Goal: Task Accomplishment & Management: Manage account settings

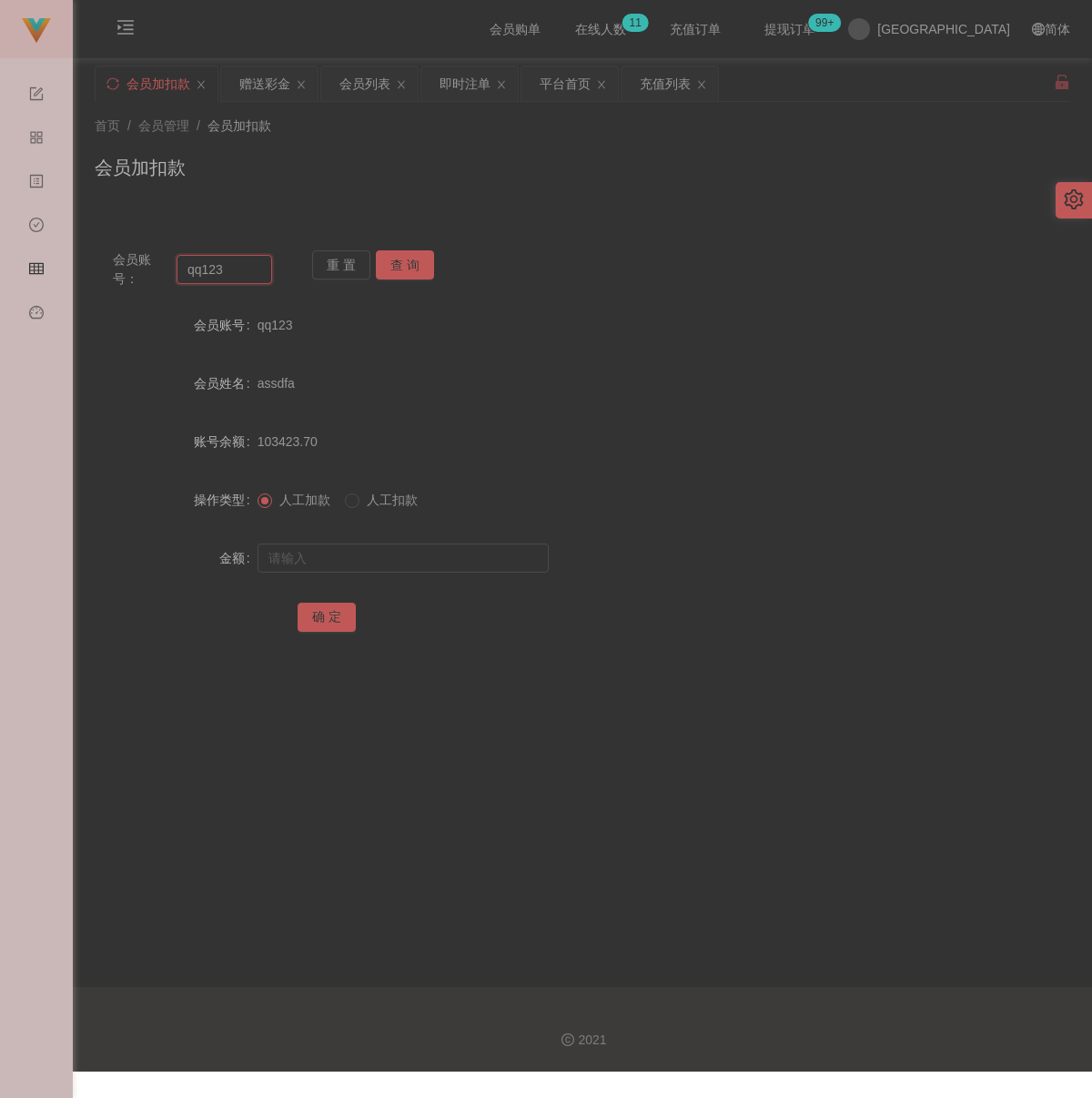
click at [266, 268] on input "qq123" at bounding box center [224, 270] width 95 height 29
paste input "lonelyjang"
type input "lonelyjang"
click at [394, 268] on button "查 询" at bounding box center [405, 265] width 58 height 29
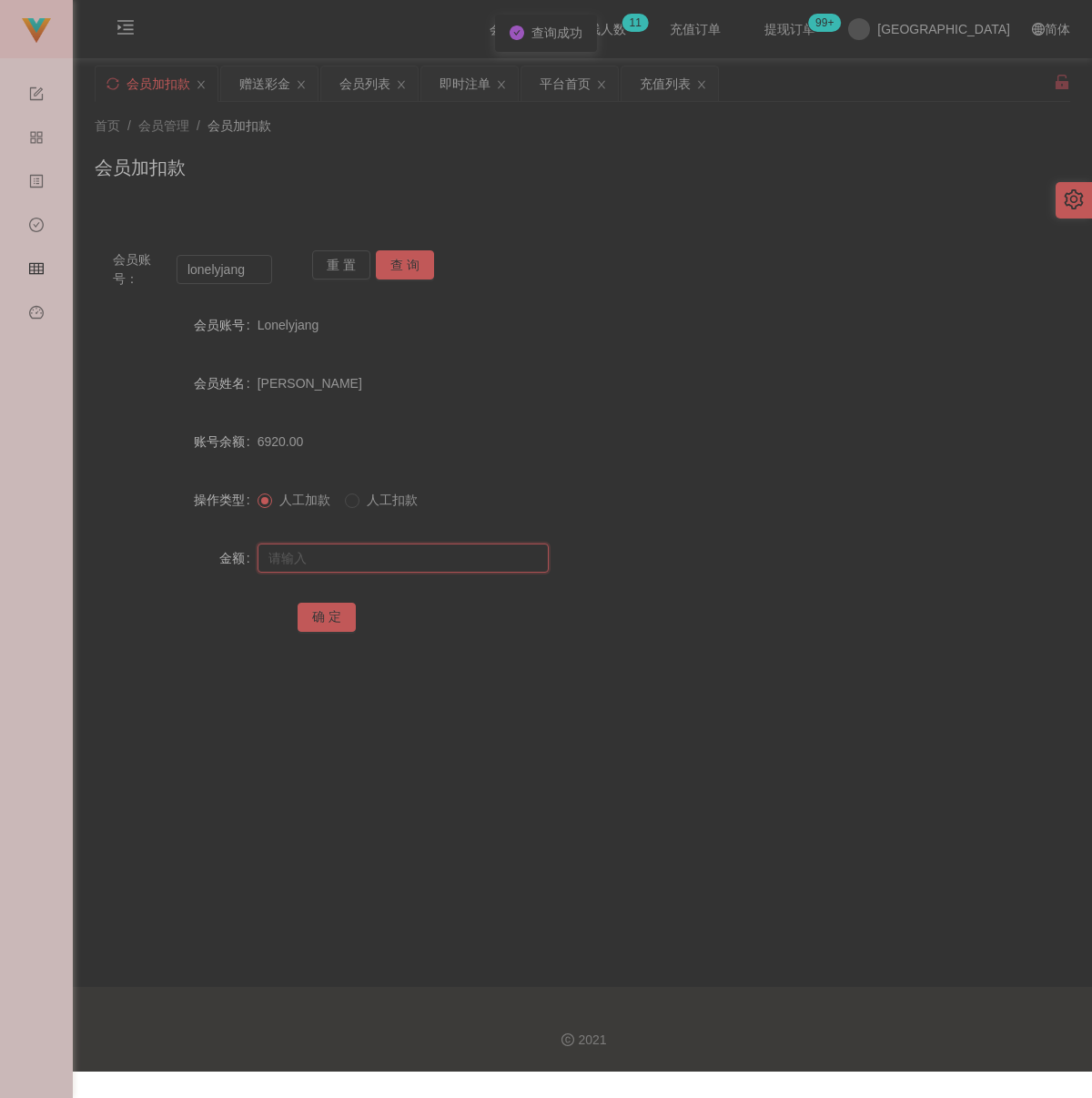
click at [389, 562] on input "text" at bounding box center [402, 558] width 291 height 29
type input "2500"
click at [330, 609] on button "确 定" at bounding box center [327, 618] width 58 height 29
click at [621, 183] on div "会员加扣款" at bounding box center [583, 174] width 976 height 42
click at [249, 274] on input "lonelyjang" at bounding box center [224, 270] width 95 height 29
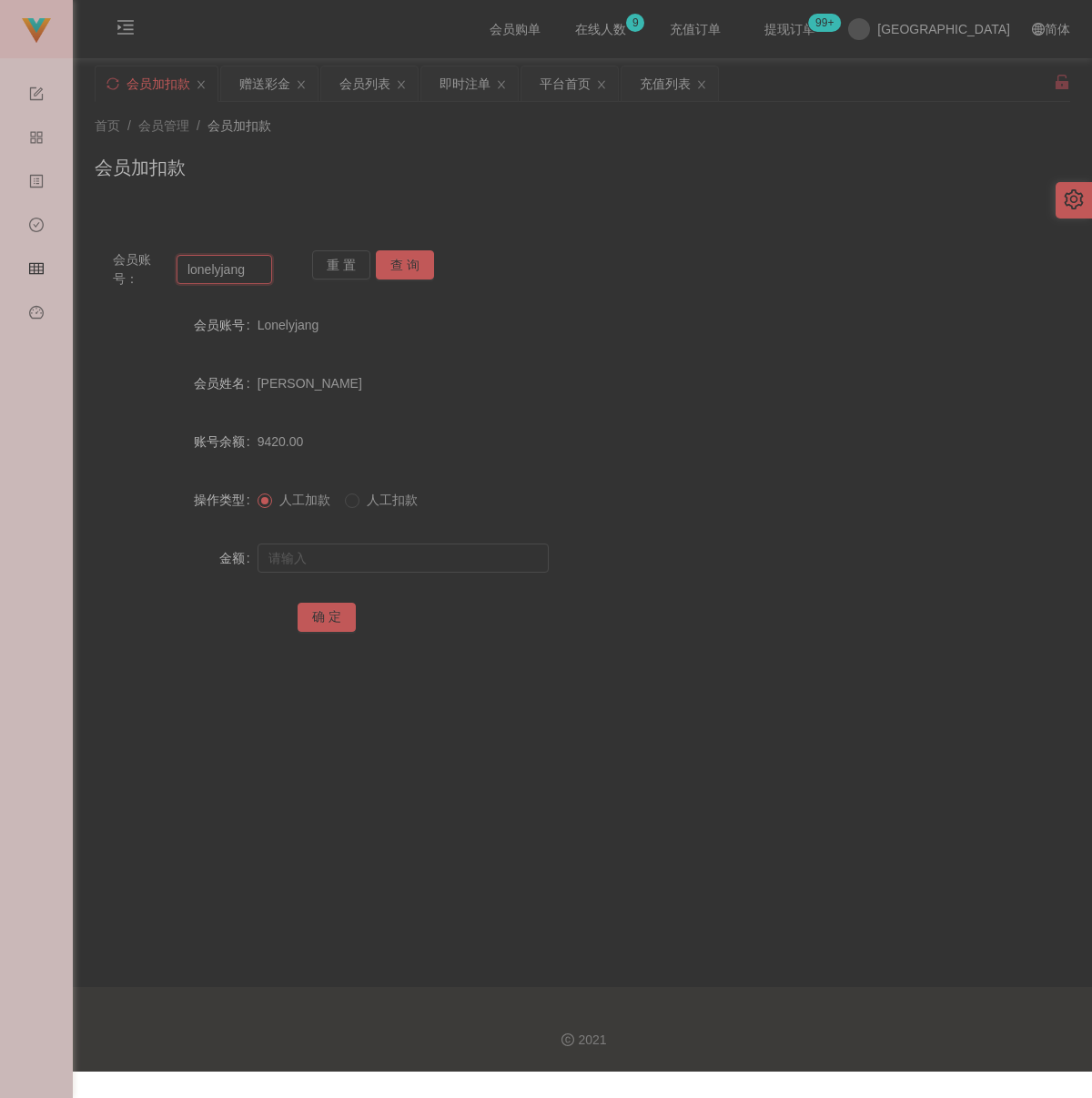
click at [249, 274] on input "lonelyjang" at bounding box center [224, 270] width 95 height 29
paste input "alvinchong323"
type input "alvinchong323"
click at [396, 265] on button "查 询" at bounding box center [405, 265] width 58 height 29
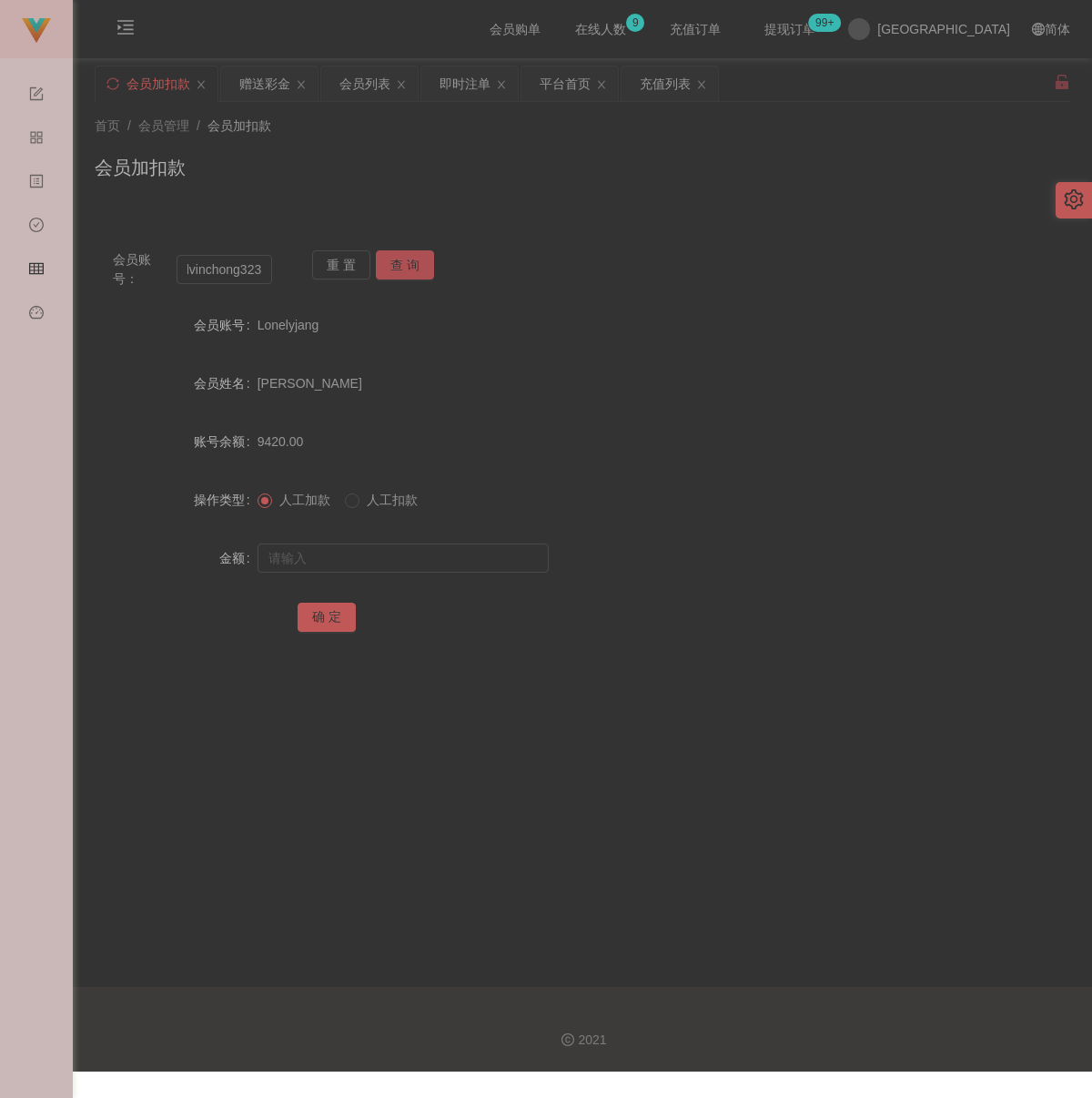
scroll to position [0, 0]
click at [366, 552] on input "text" at bounding box center [402, 558] width 291 height 29
click at [445, 569] on input "text" at bounding box center [402, 558] width 291 height 29
paste input "300"
type input "300"
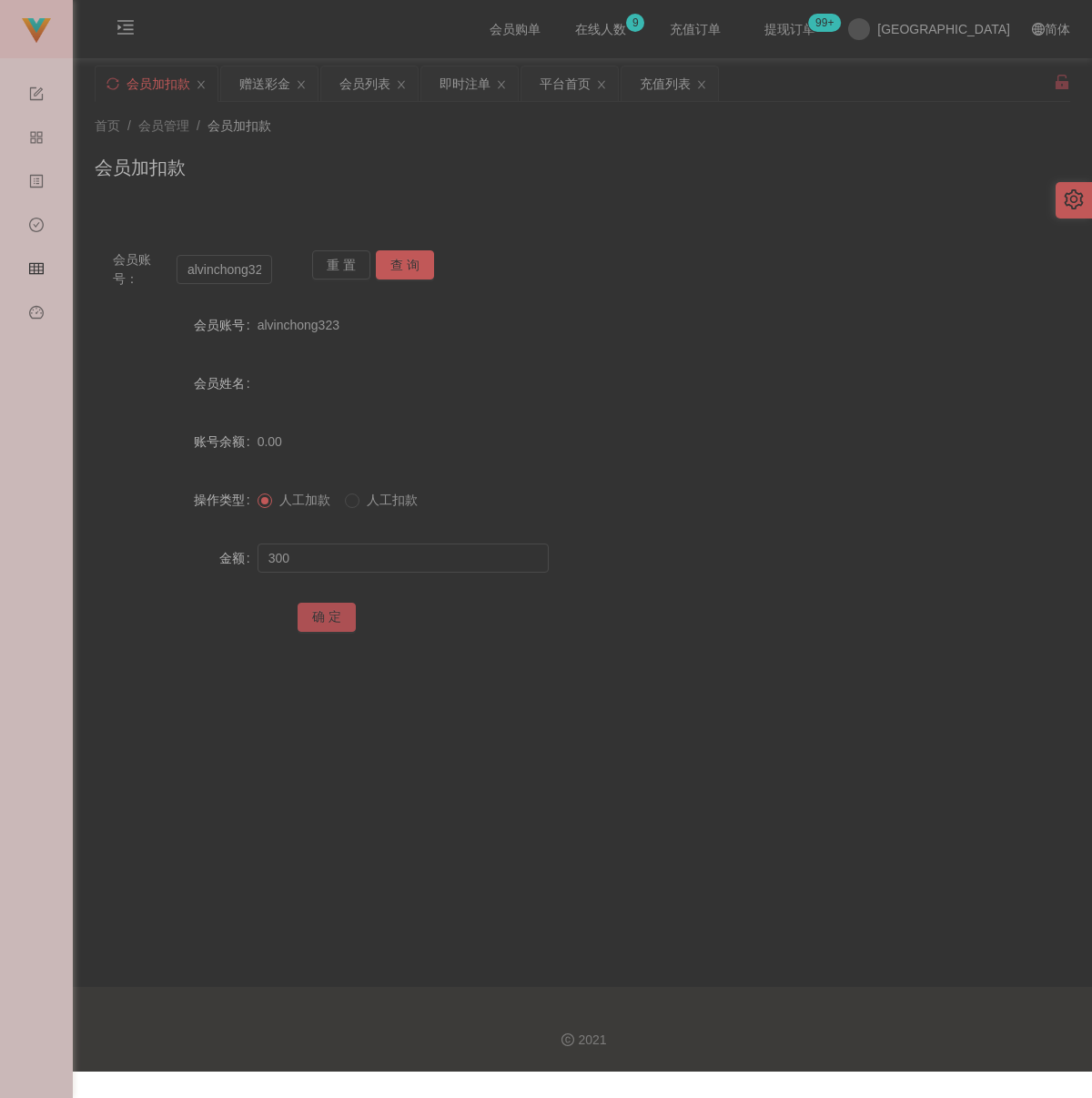
click at [339, 610] on button "确 定" at bounding box center [327, 618] width 58 height 29
click at [256, 271] on input "alvinchong323" at bounding box center [224, 270] width 95 height 29
paste input "UJX006"
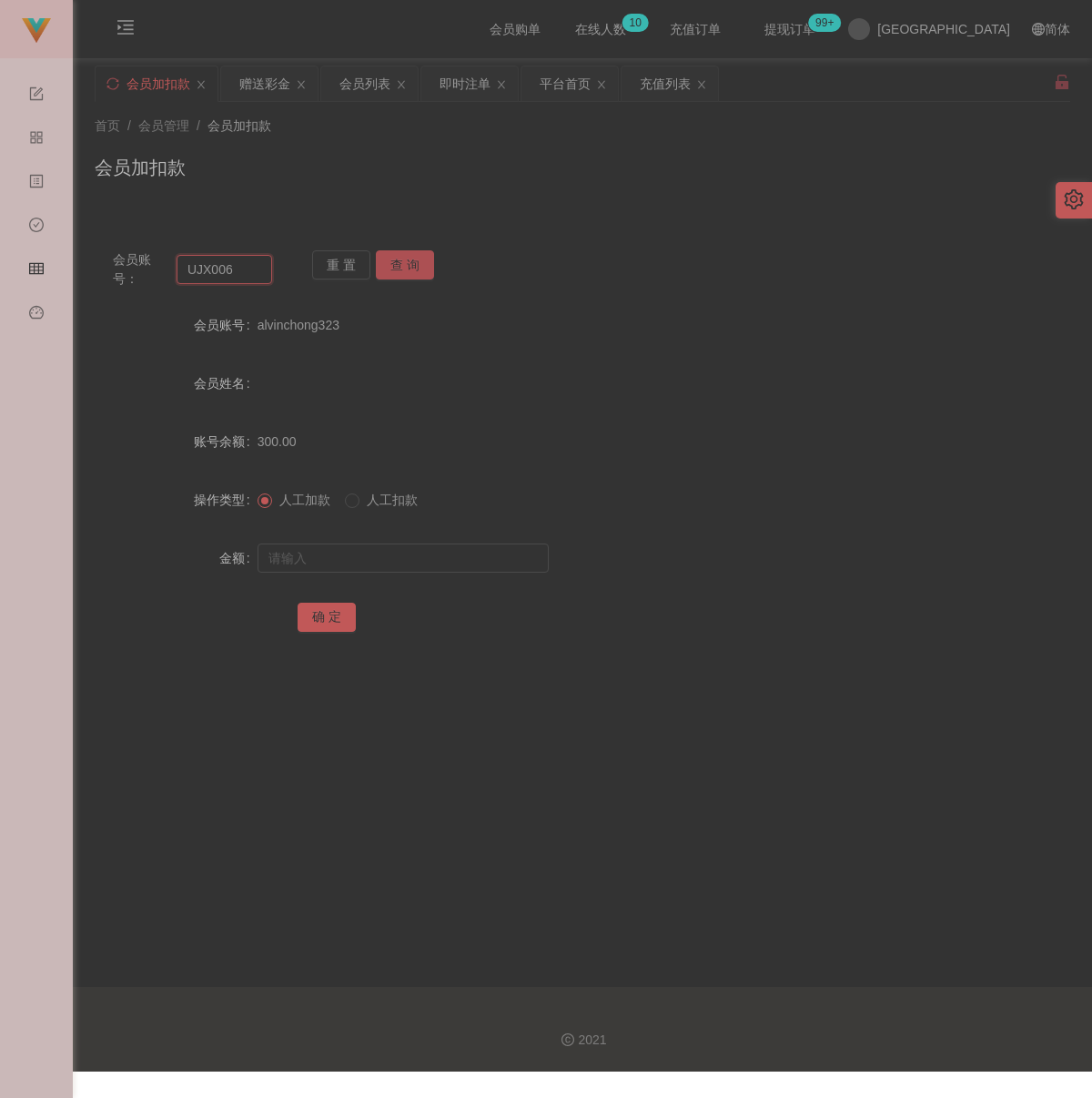
type input "UJX006"
click at [408, 268] on button "查 询" at bounding box center [405, 265] width 58 height 29
click at [375, 549] on input "text" at bounding box center [402, 558] width 291 height 29
type input "2600"
click at [312, 616] on button "确 定" at bounding box center [327, 618] width 58 height 29
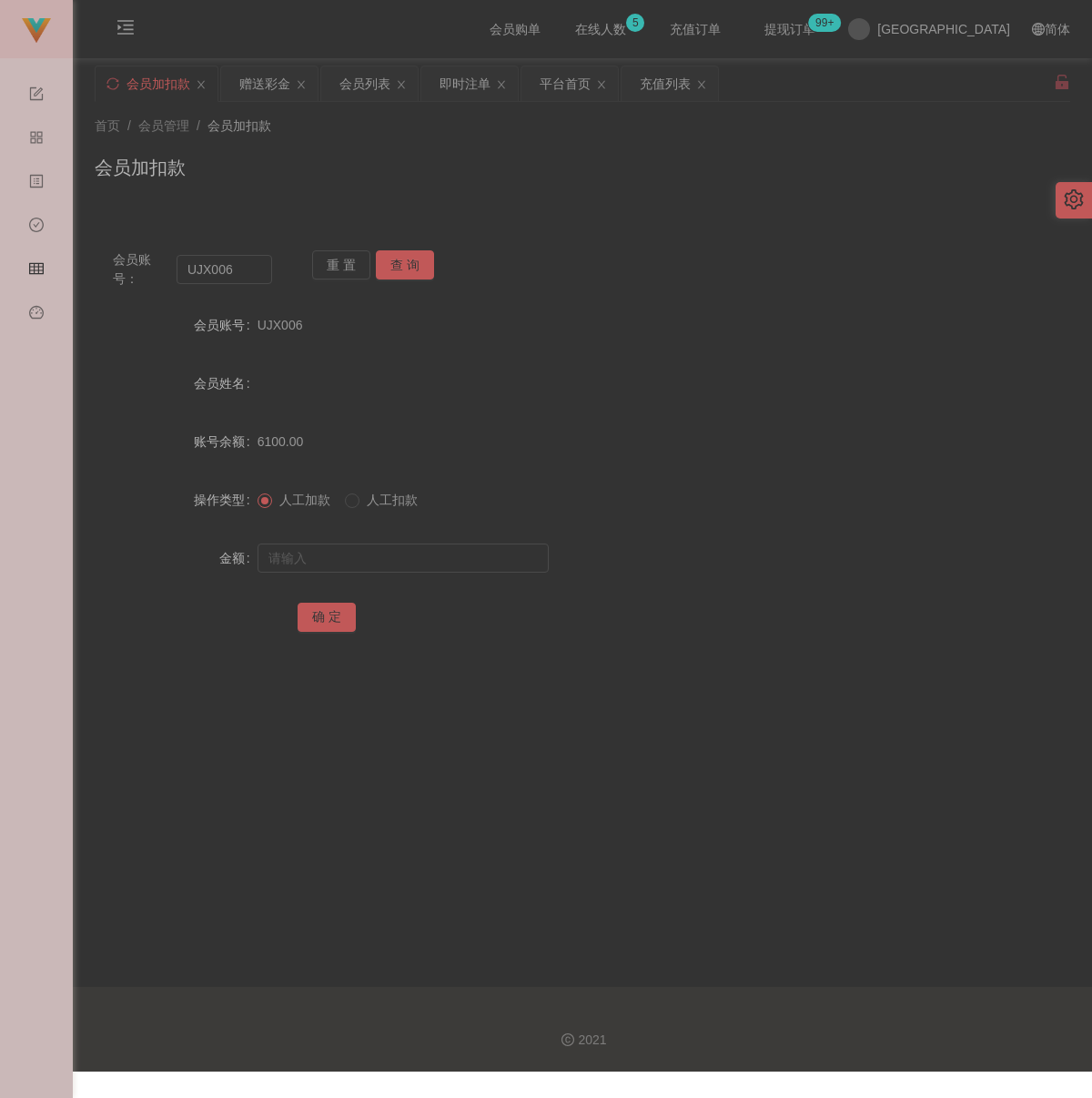
click at [465, 156] on div "会员加扣款" at bounding box center [583, 174] width 976 height 42
click at [251, 268] on input "UJX006" at bounding box center [224, 270] width 95 height 29
paste input "WW123"
type input "WW123"
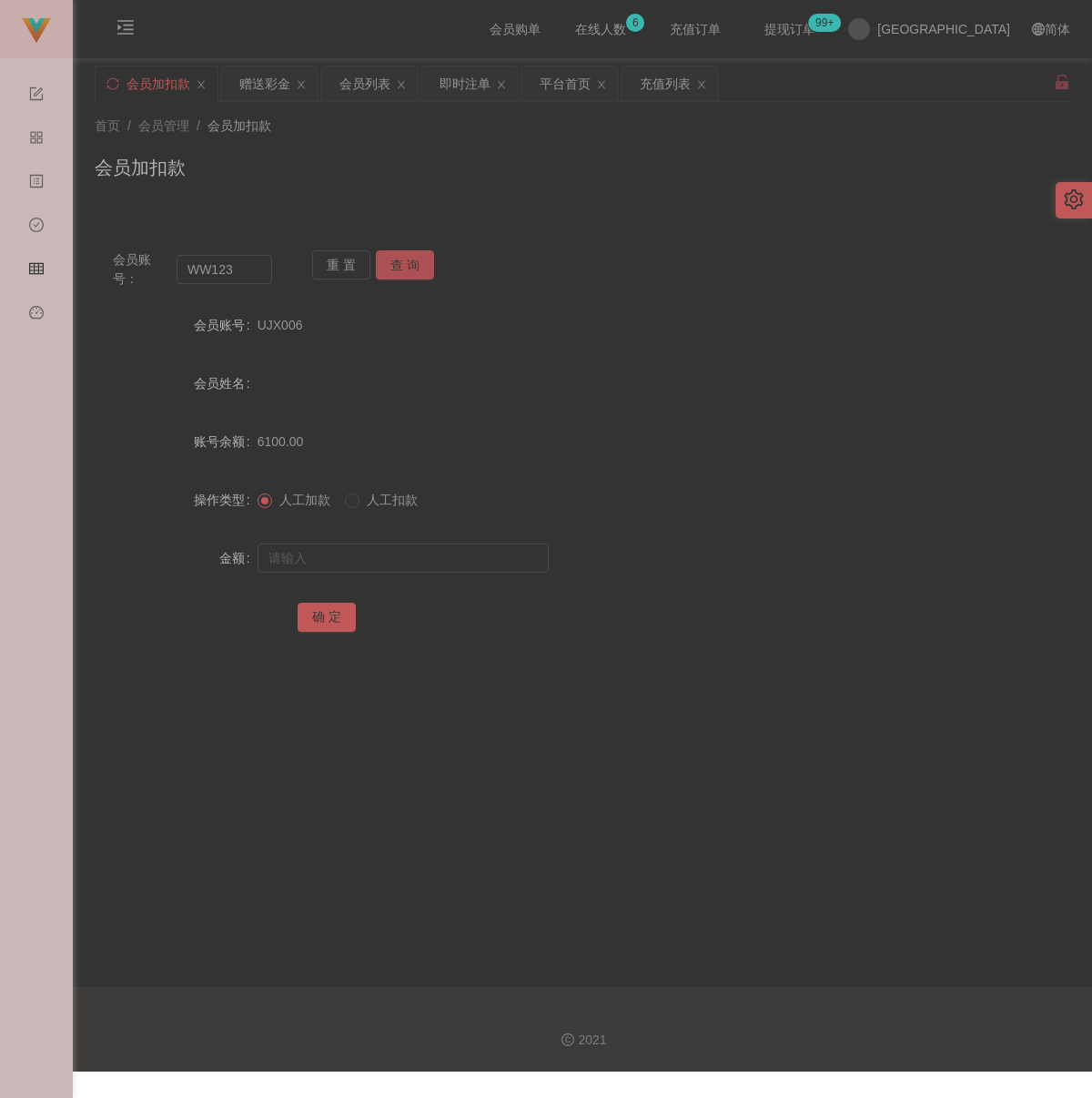
click at [409, 268] on button "查 询" at bounding box center [405, 265] width 58 height 29
click at [419, 560] on input "text" at bounding box center [402, 558] width 291 height 29
click at [437, 563] on input "text" at bounding box center [402, 558] width 291 height 29
paste input "100"
type input "100"
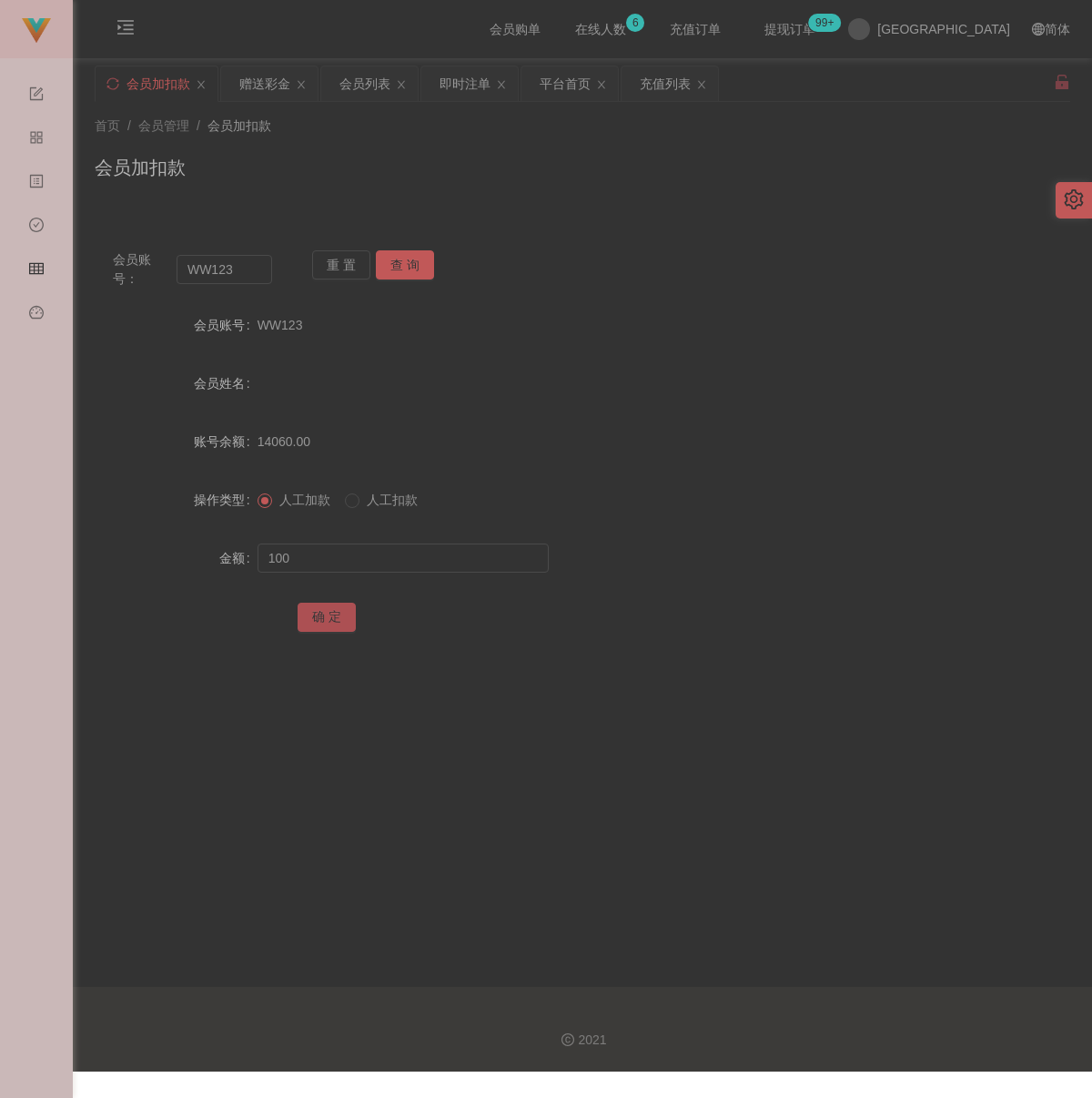
click at [337, 617] on button "确 定" at bounding box center [327, 618] width 58 height 29
click at [238, 269] on input "WW123" at bounding box center [224, 270] width 95 height 29
paste input "jacksia90"
type input "jacksia90"
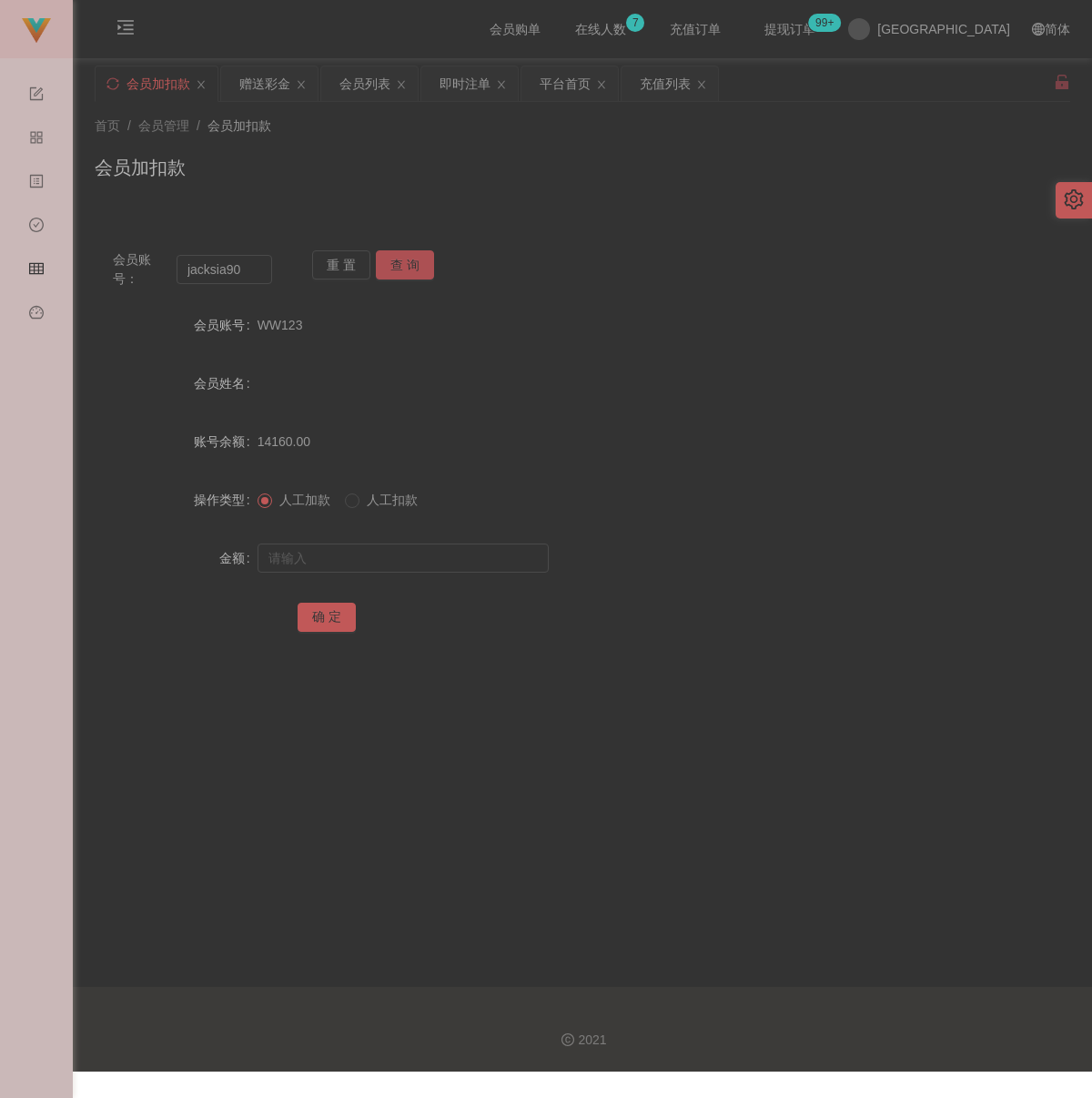
click at [402, 262] on button "查 询" at bounding box center [405, 265] width 58 height 29
click at [374, 549] on input "text" at bounding box center [402, 558] width 291 height 29
click at [472, 557] on input "text" at bounding box center [402, 558] width 291 height 29
paste input "100"
type input "100"
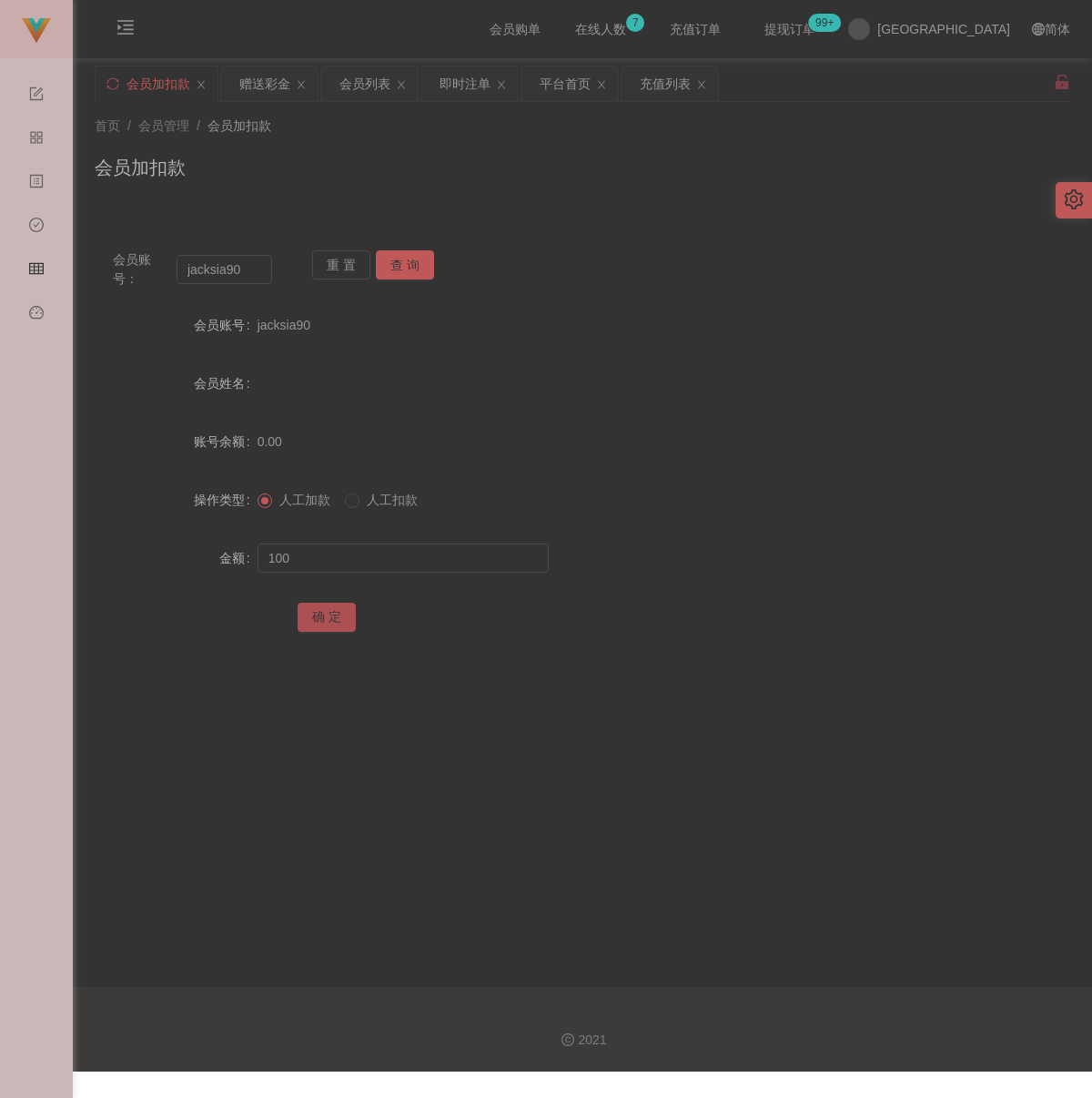
click at [339, 609] on button "确 定" at bounding box center [327, 618] width 58 height 29
click at [538, 197] on div "首页 / 会员管理 / 会员加扣款 / 会员加扣款" at bounding box center [583, 156] width 1019 height 108
click at [242, 269] on input "jacksia90" at bounding box center [224, 270] width 95 height 29
paste input "Michael01"
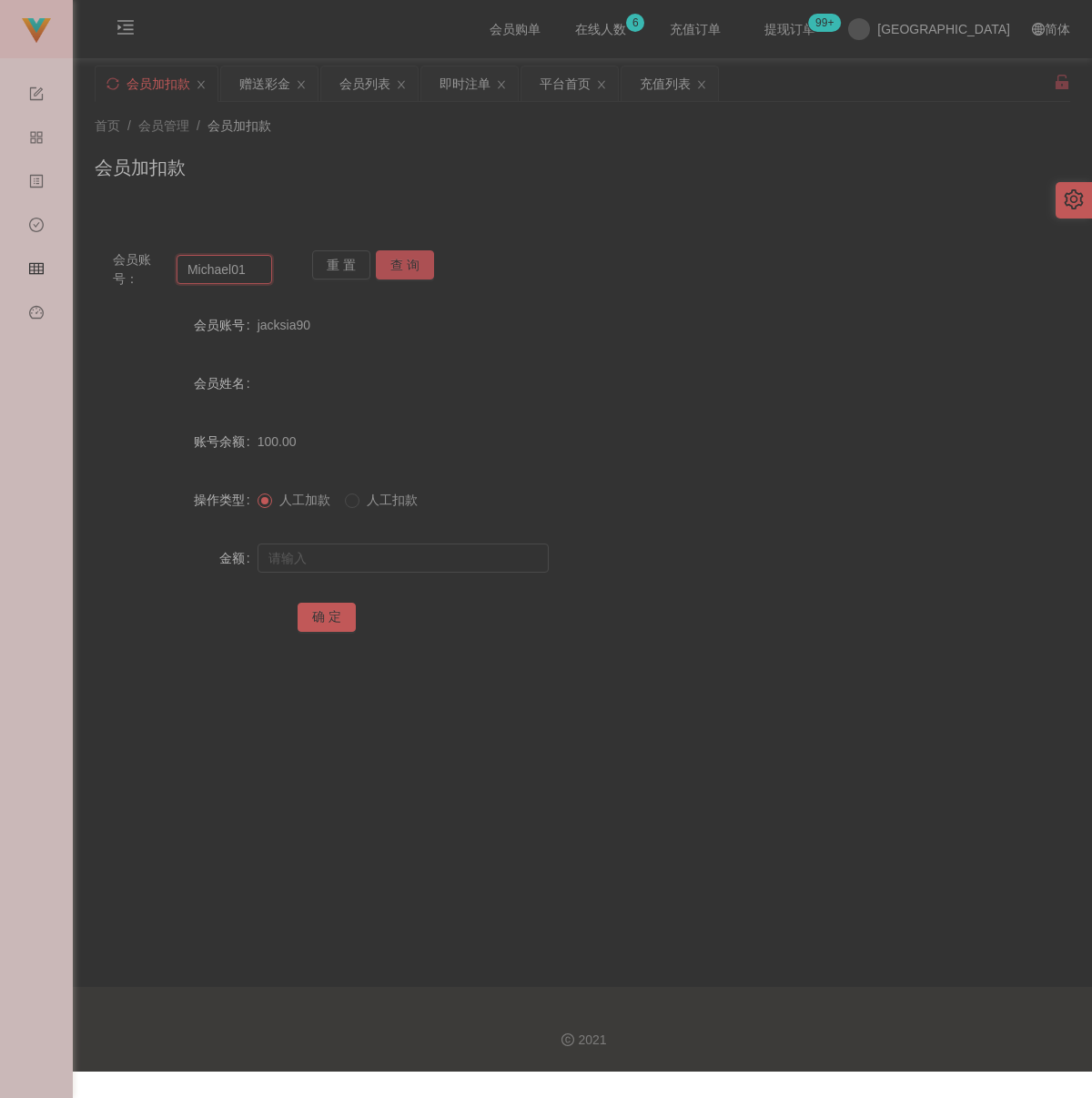
type input "Michael01"
click at [395, 263] on button "查 询" at bounding box center [405, 265] width 58 height 29
click at [423, 568] on input "text" at bounding box center [402, 558] width 291 height 29
click at [462, 549] on input "text" at bounding box center [402, 558] width 291 height 29
paste input "100"
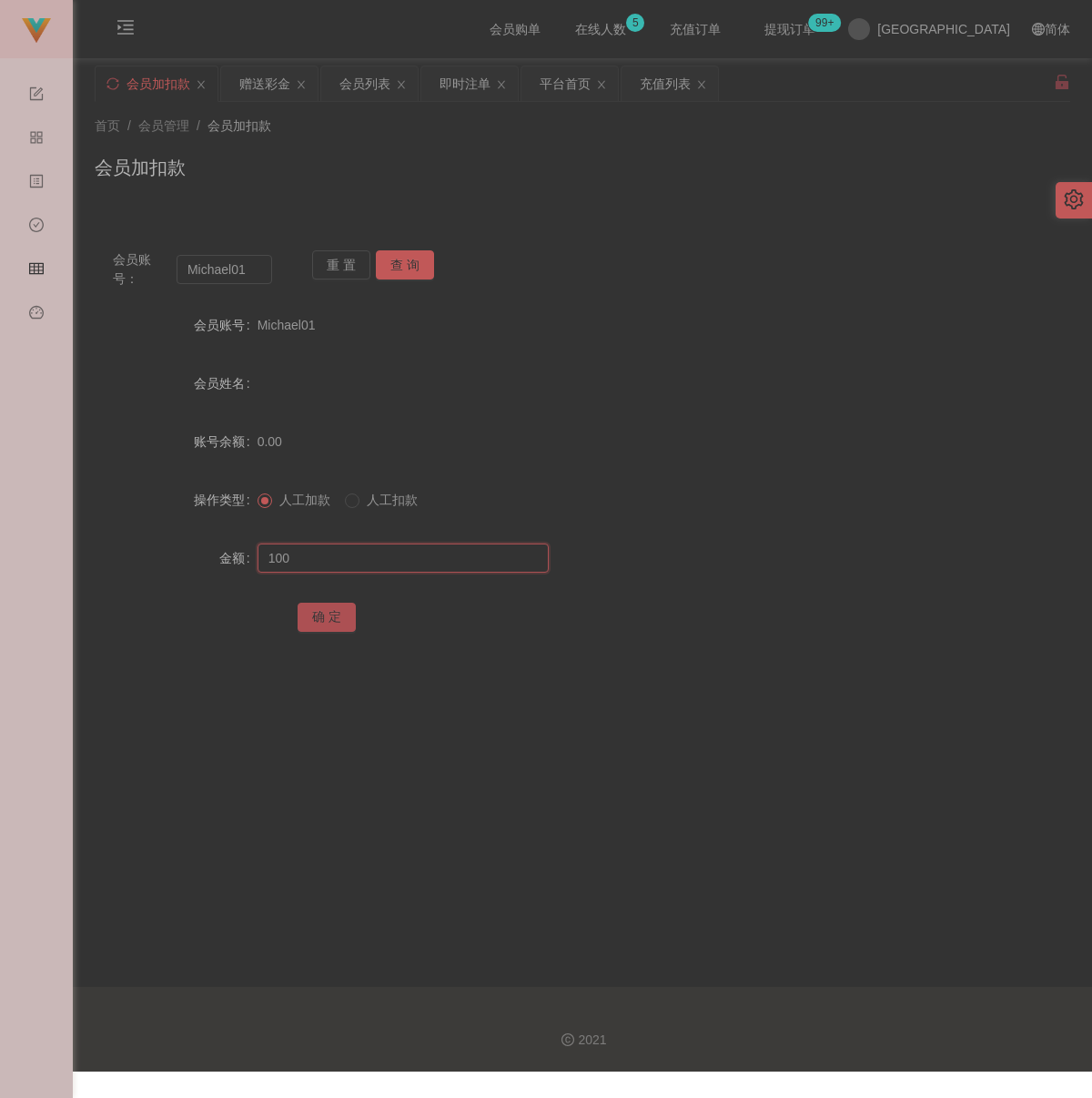
type input "100"
click at [325, 610] on button "确 定" at bounding box center [327, 618] width 58 height 29
click at [252, 277] on input "Michael01" at bounding box center [224, 270] width 95 height 29
paste input "qq123"
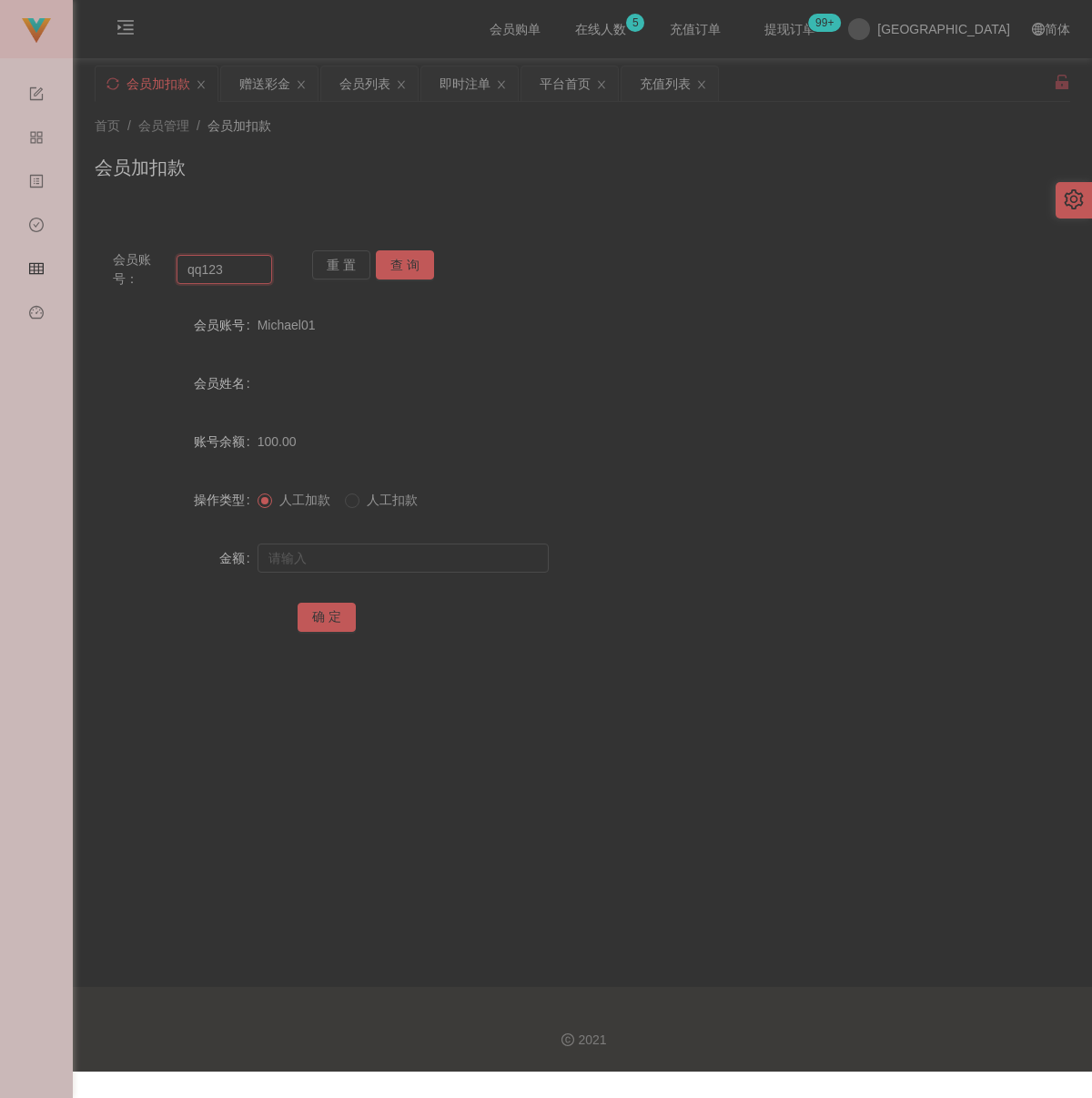
type input "qq123"
click at [388, 263] on button "查 询" at bounding box center [405, 265] width 58 height 29
click at [383, 552] on input "text" at bounding box center [402, 558] width 291 height 29
click at [412, 563] on input "text" at bounding box center [402, 558] width 291 height 29
paste input "100"
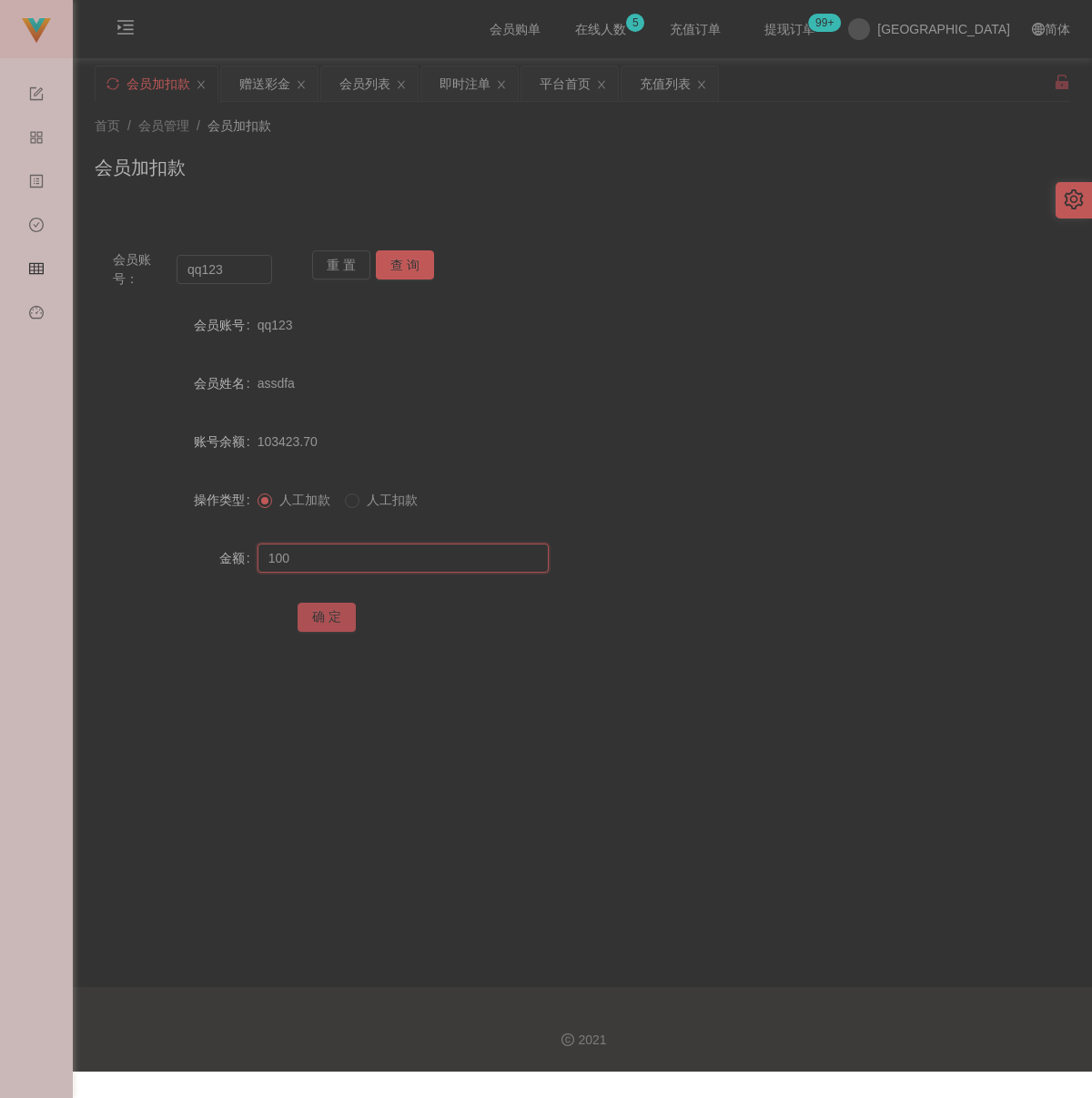
type input "100"
click at [330, 607] on button "确 定" at bounding box center [327, 618] width 58 height 29
click at [248, 269] on input "qq123" at bounding box center [224, 270] width 95 height 29
click at [408, 255] on button "查 询" at bounding box center [405, 265] width 58 height 29
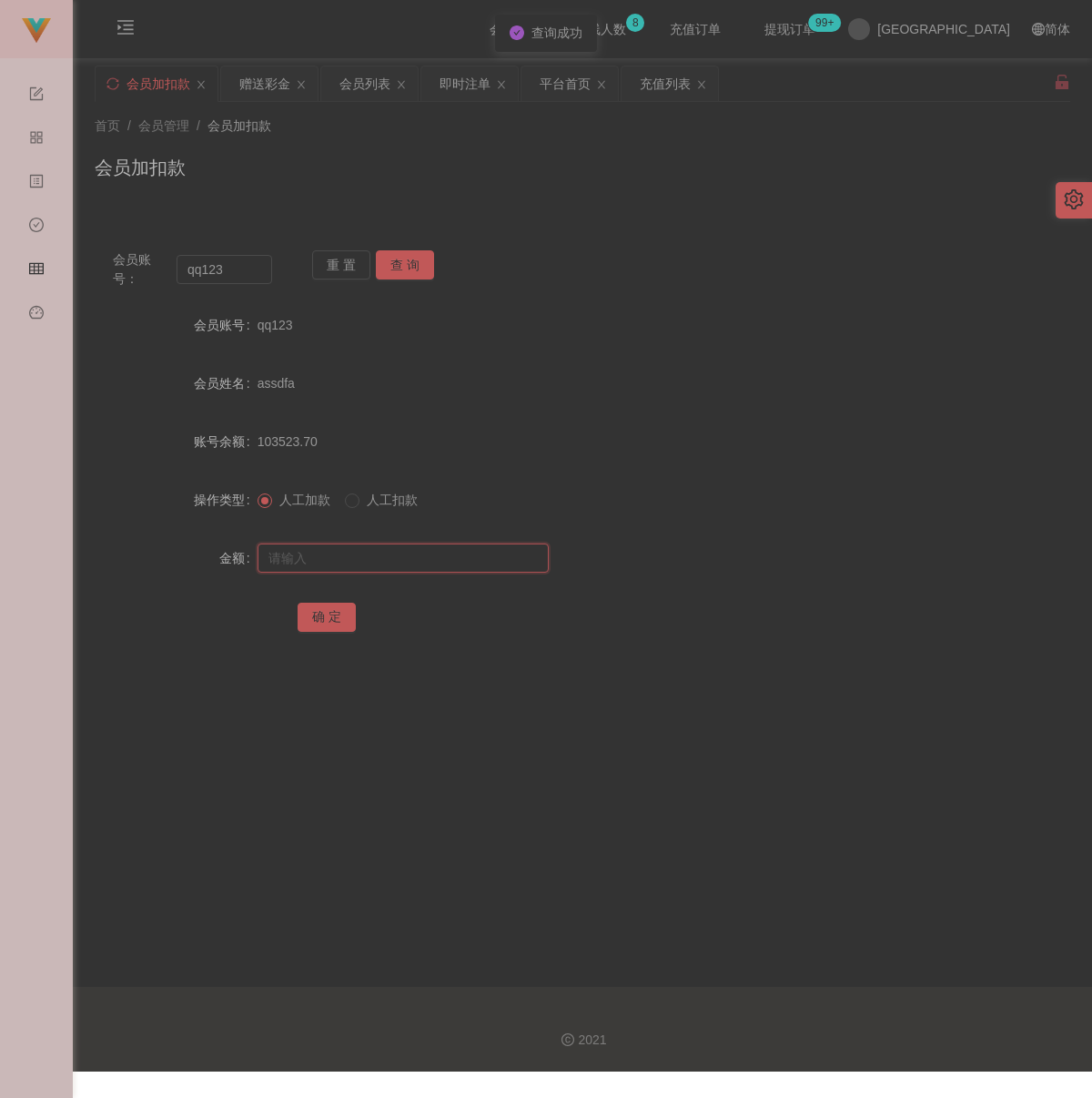
click at [383, 561] on input "text" at bounding box center [402, 558] width 291 height 29
click at [448, 545] on input "text" at bounding box center [402, 558] width 291 height 29
paste input "100"
type input "100"
click at [334, 613] on button "确 定" at bounding box center [327, 618] width 58 height 29
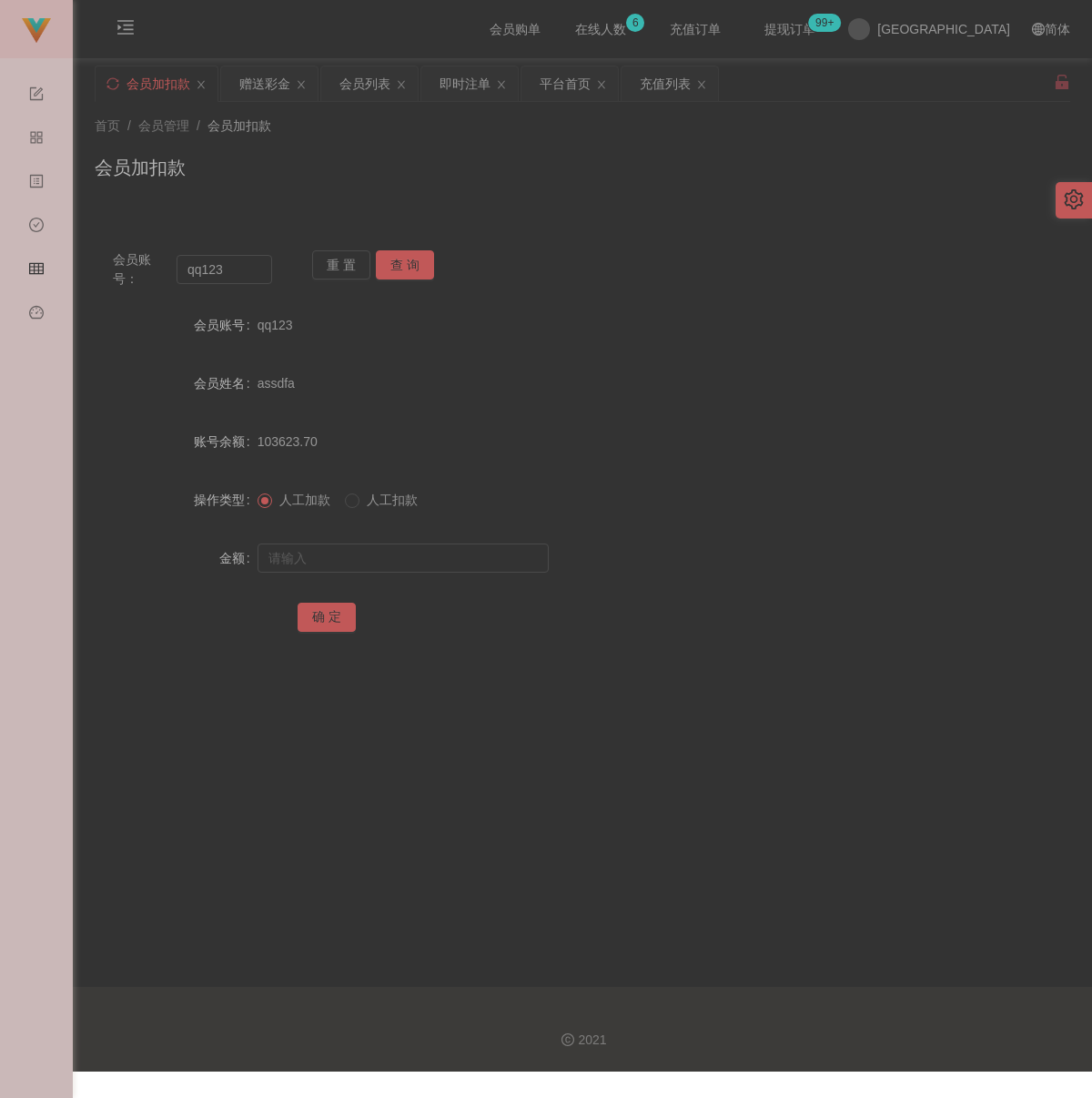
click at [351, 150] on div "首页 / 会员管理 / 会员加扣款 / 会员加扣款" at bounding box center [583, 156] width 976 height 79
click at [256, 260] on input "qq123" at bounding box center [224, 270] width 95 height 29
paste input "www"
type input "www"
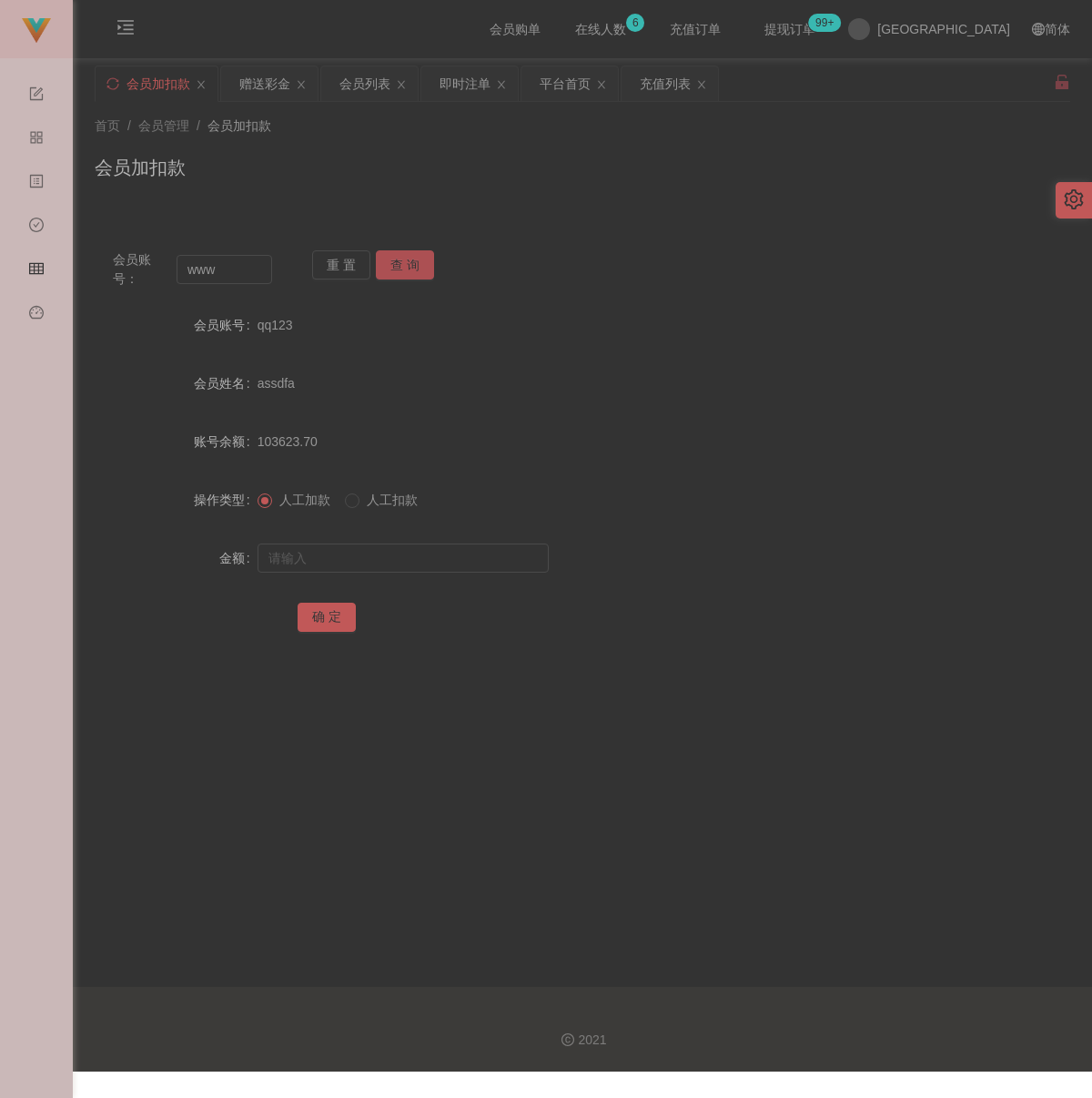
drag, startPoint x: 398, startPoint y: 266, endPoint x: 404, endPoint y: 276, distance: 11.7
click at [398, 266] on button "查 询" at bounding box center [405, 265] width 58 height 29
click at [395, 563] on input "text" at bounding box center [402, 558] width 291 height 29
click at [404, 563] on input "text" at bounding box center [402, 558] width 291 height 29
paste input "100"
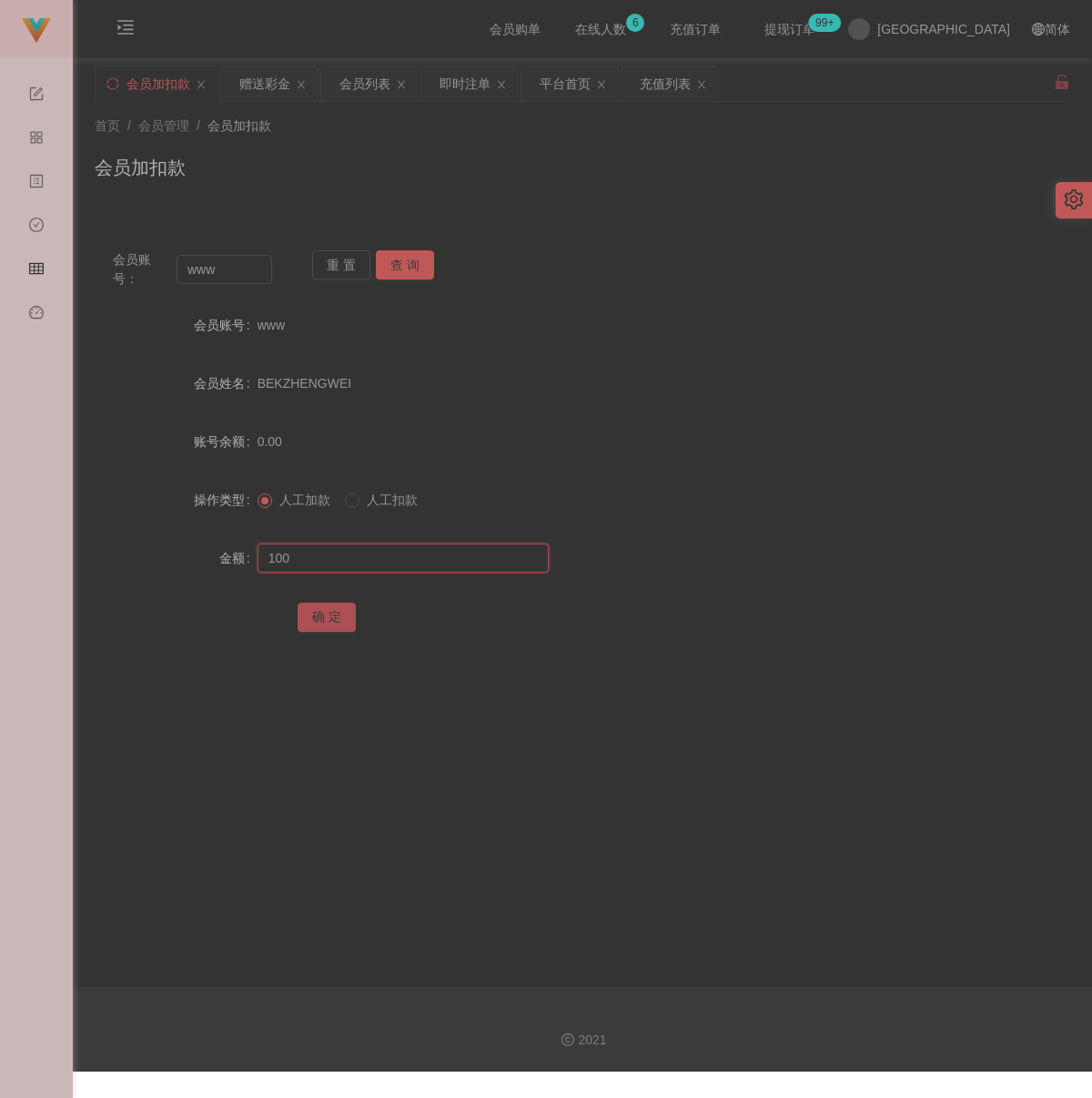
type input "100"
click at [327, 609] on button "确 定" at bounding box center [327, 618] width 58 height 29
click at [386, 132] on div "首页 / 会员管理 / 会员加扣款 /" at bounding box center [583, 127] width 976 height 19
click at [238, 263] on input "www" at bounding box center [224, 270] width 95 height 29
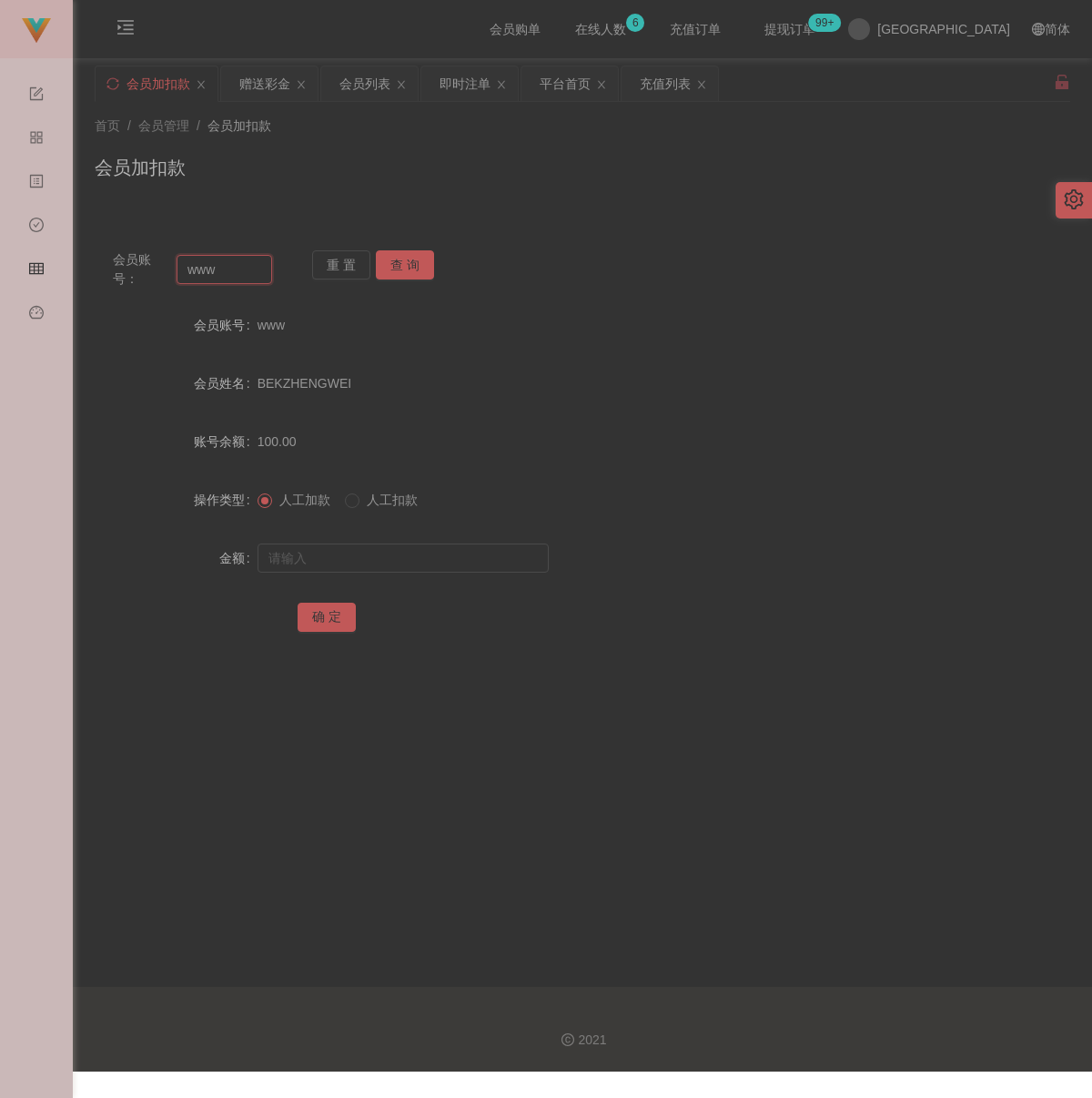
paste input "0177572884"
type input "0177572884"
click at [416, 274] on button "查 询" at bounding box center [405, 265] width 58 height 29
click at [435, 548] on input "text" at bounding box center [402, 558] width 291 height 29
click at [500, 554] on input "text" at bounding box center [402, 558] width 291 height 29
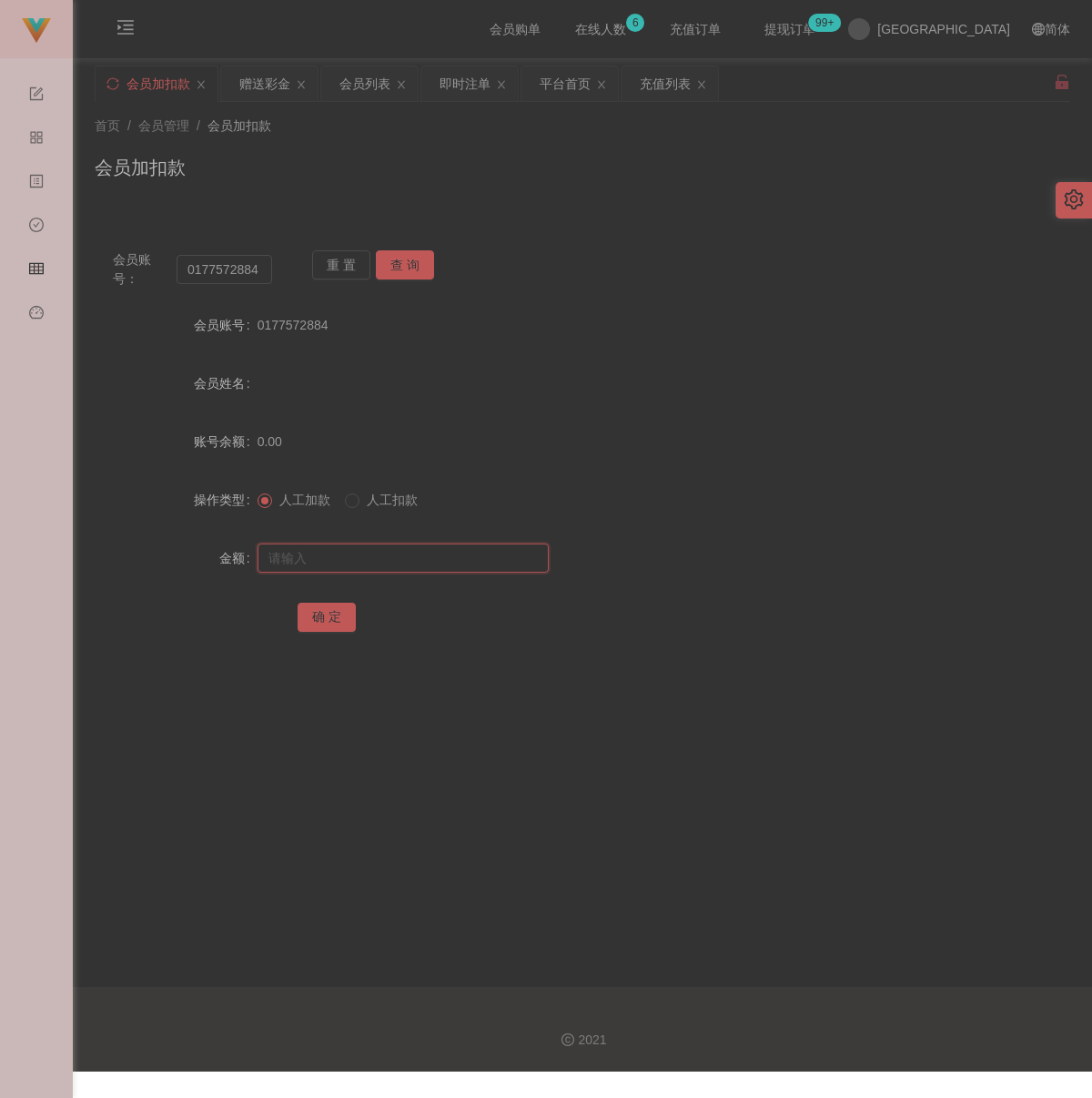
paste input "100"
type input "100"
click at [318, 615] on button "确 定" at bounding box center [327, 618] width 58 height 29
click at [516, 165] on div "会员加扣款" at bounding box center [583, 174] width 976 height 42
click at [257, 269] on input "0177572884" at bounding box center [224, 270] width 95 height 29
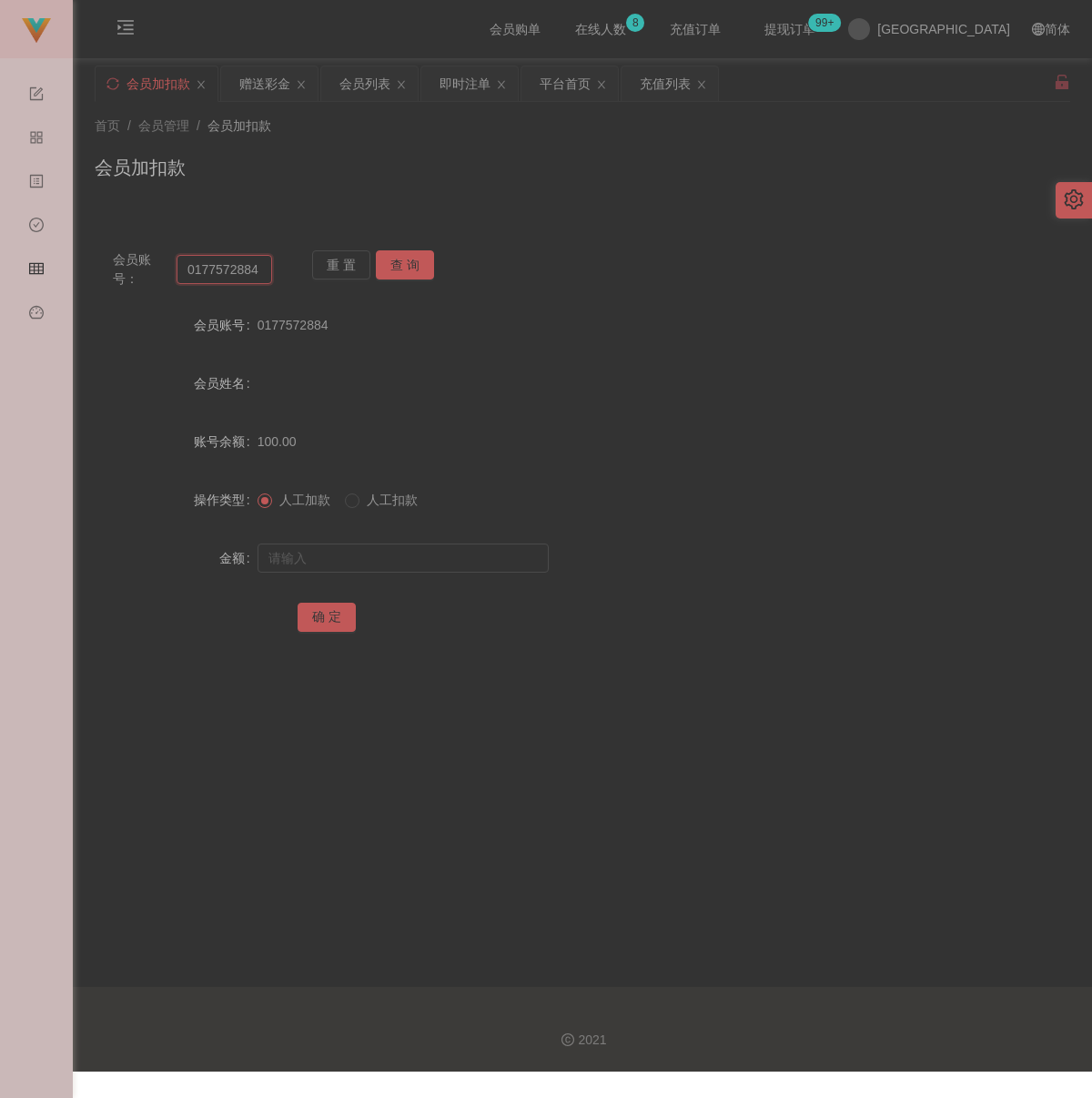
click at [257, 269] on input "0177572884" at bounding box center [224, 270] width 95 height 29
paste input "HeanHiong"
type input "HeanHiong"
click at [408, 259] on button "查 询" at bounding box center [405, 265] width 58 height 29
click at [394, 558] on input "text" at bounding box center [402, 558] width 291 height 29
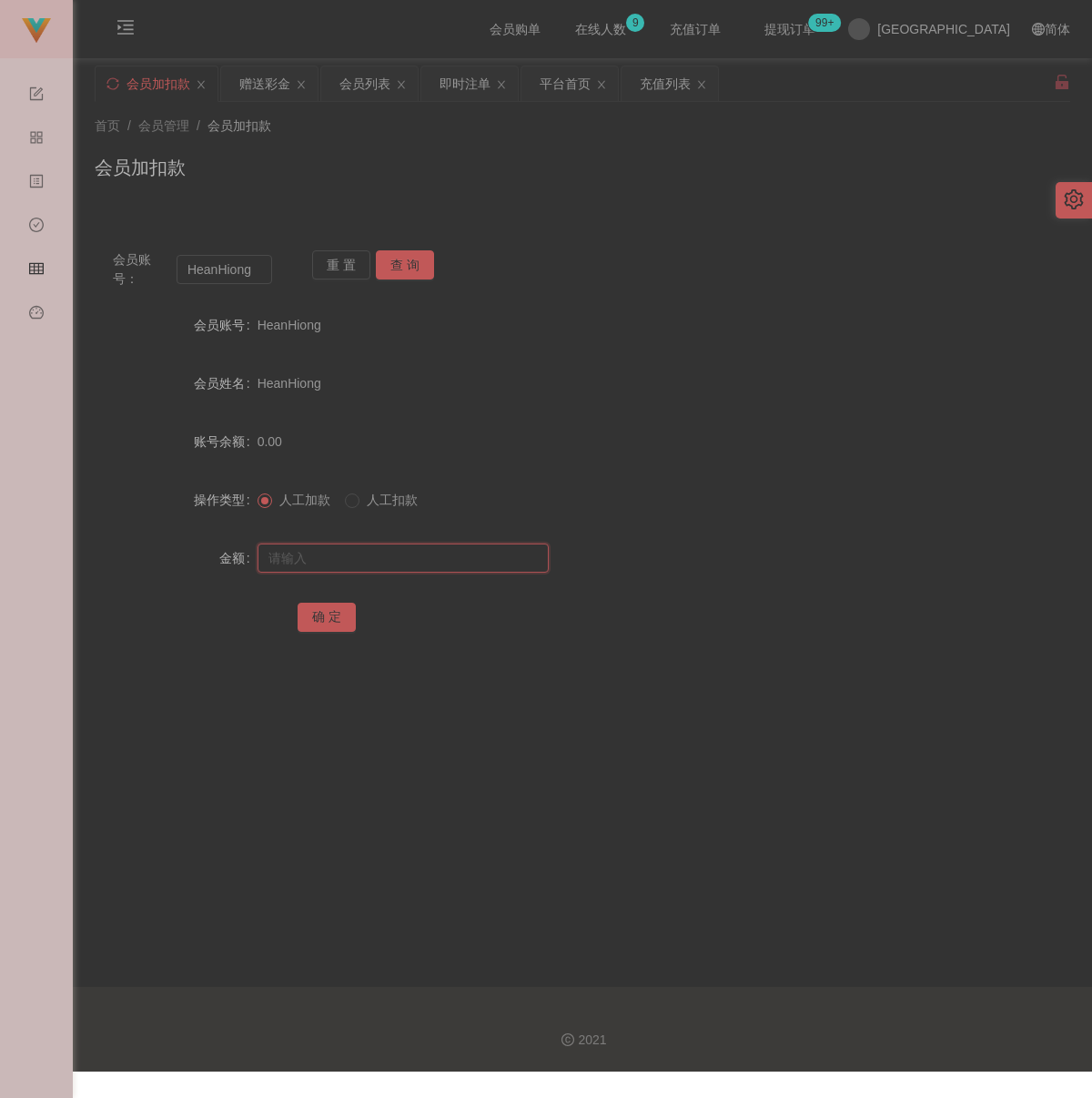
click at [433, 558] on input "text" at bounding box center [402, 558] width 291 height 29
paste input "100"
type input "100"
click at [318, 620] on button "确 定" at bounding box center [327, 618] width 58 height 29
click at [375, 161] on div "会员加扣款" at bounding box center [583, 174] width 976 height 42
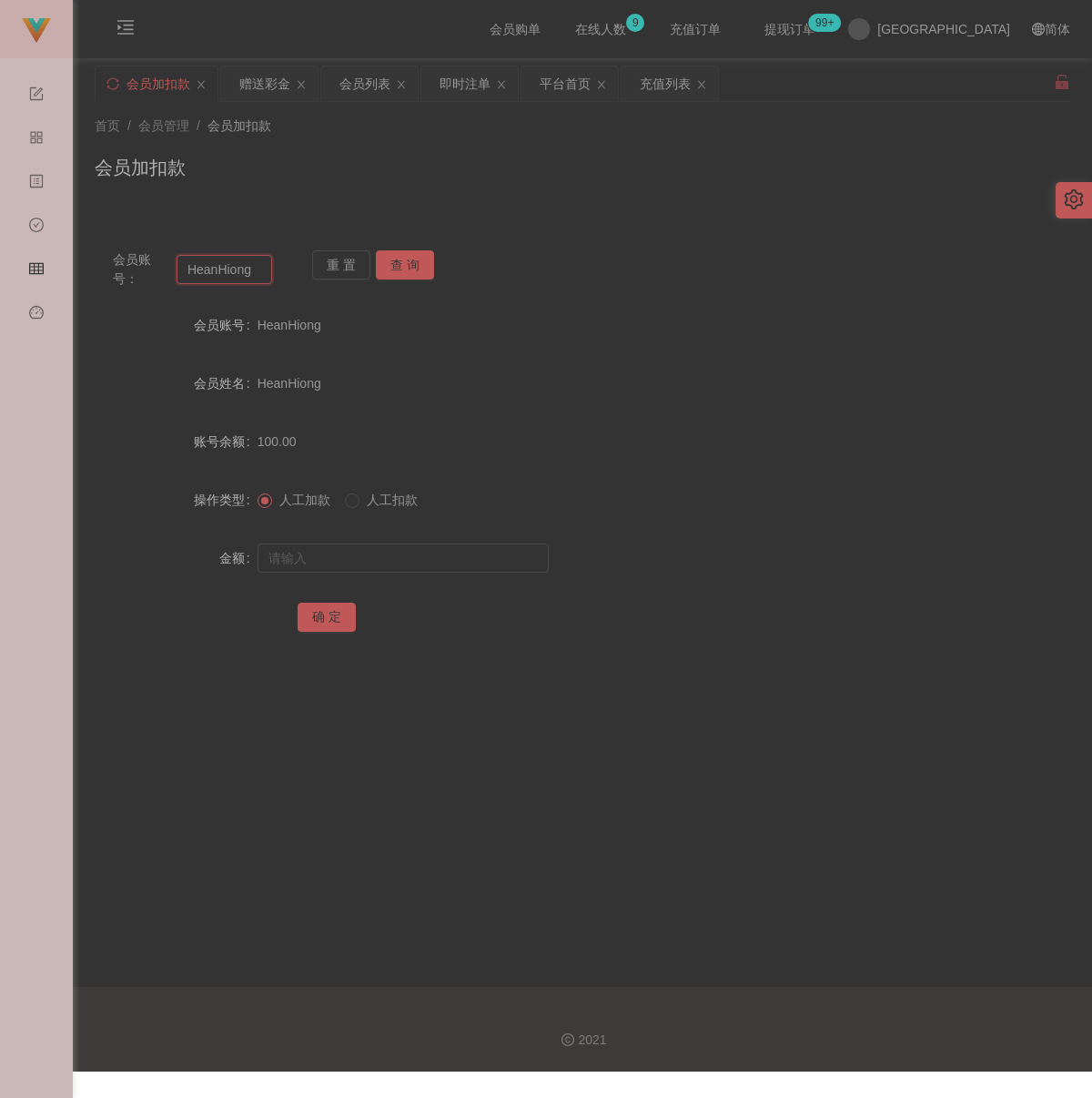
click at [260, 266] on input "HeanHiong" at bounding box center [224, 270] width 95 height 29
paste input "qq123"
type input "qq123"
click at [415, 265] on button "查 询" at bounding box center [405, 265] width 58 height 29
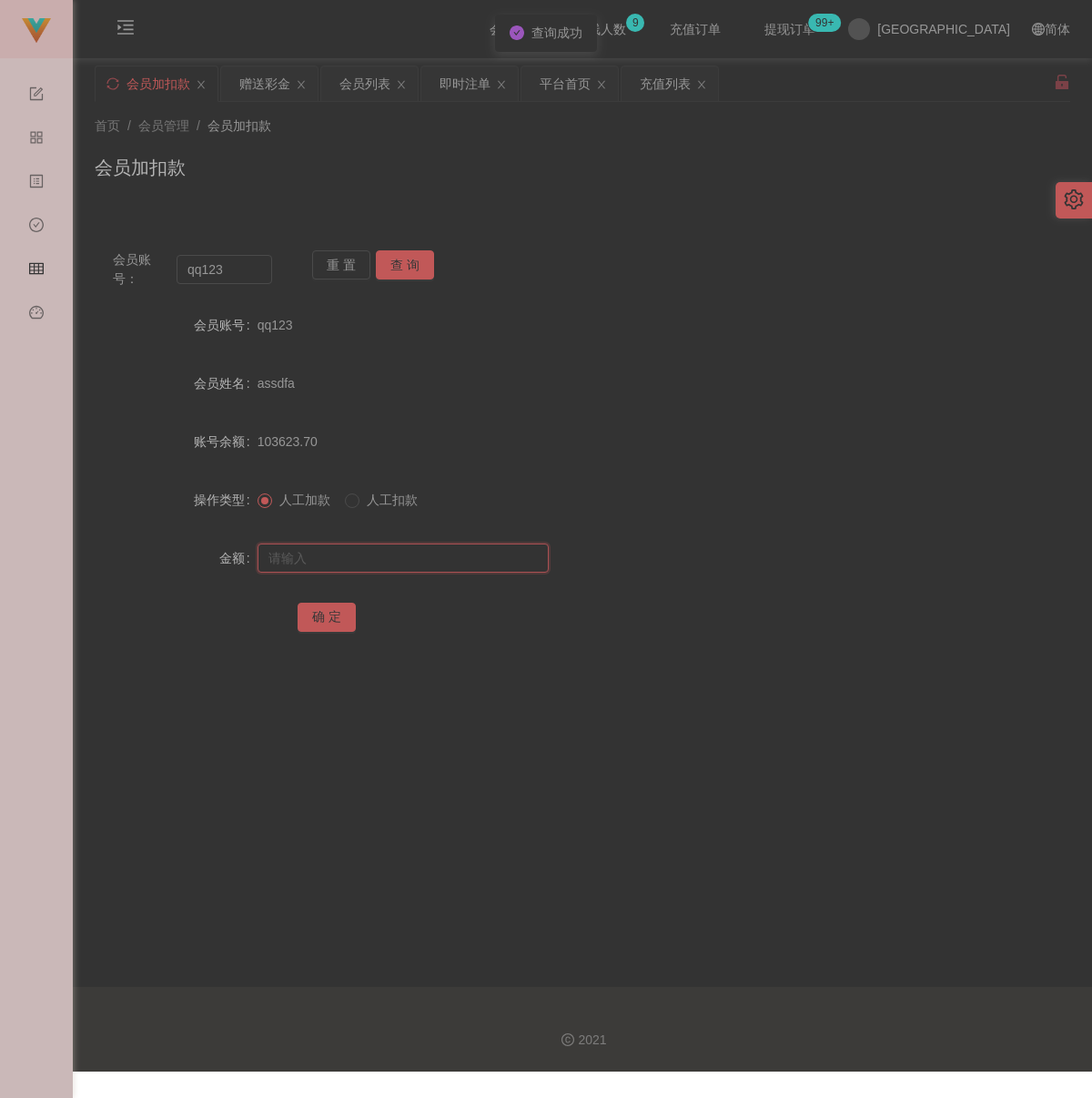
click at [430, 562] on input "text" at bounding box center [402, 558] width 291 height 29
click at [516, 566] on input "text" at bounding box center [402, 558] width 291 height 29
paste input "100"
type input "100"
click at [325, 616] on button "确 定" at bounding box center [327, 618] width 58 height 29
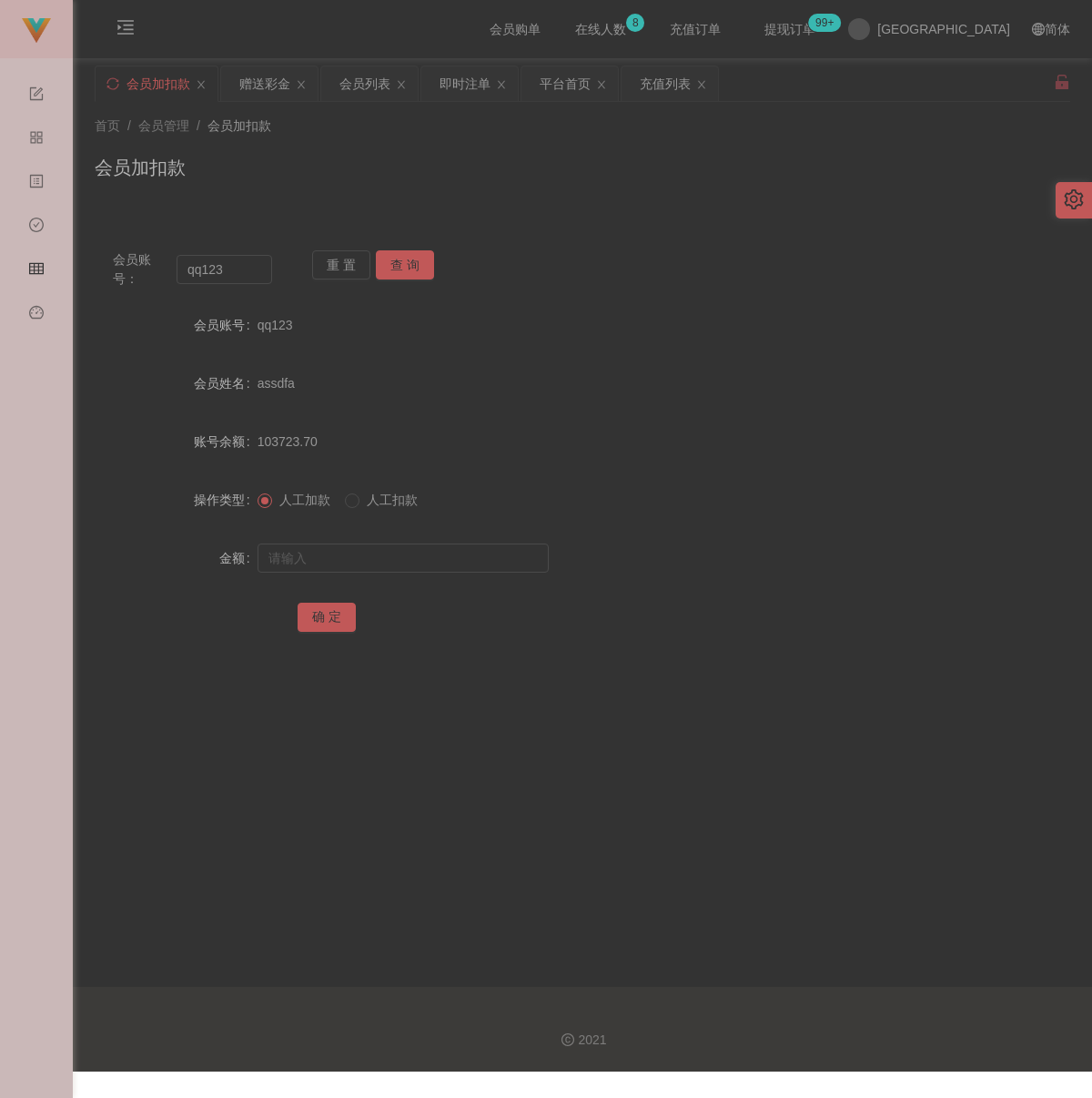
click at [514, 200] on div "首页 / 会员管理 / 会员加扣款 / 会员加扣款" at bounding box center [583, 156] width 1019 height 108
click at [255, 277] on input "qq123" at bounding box center [224, 270] width 95 height 29
click at [401, 263] on button "查 询" at bounding box center [405, 265] width 58 height 29
click at [413, 562] on input "text" at bounding box center [402, 558] width 291 height 29
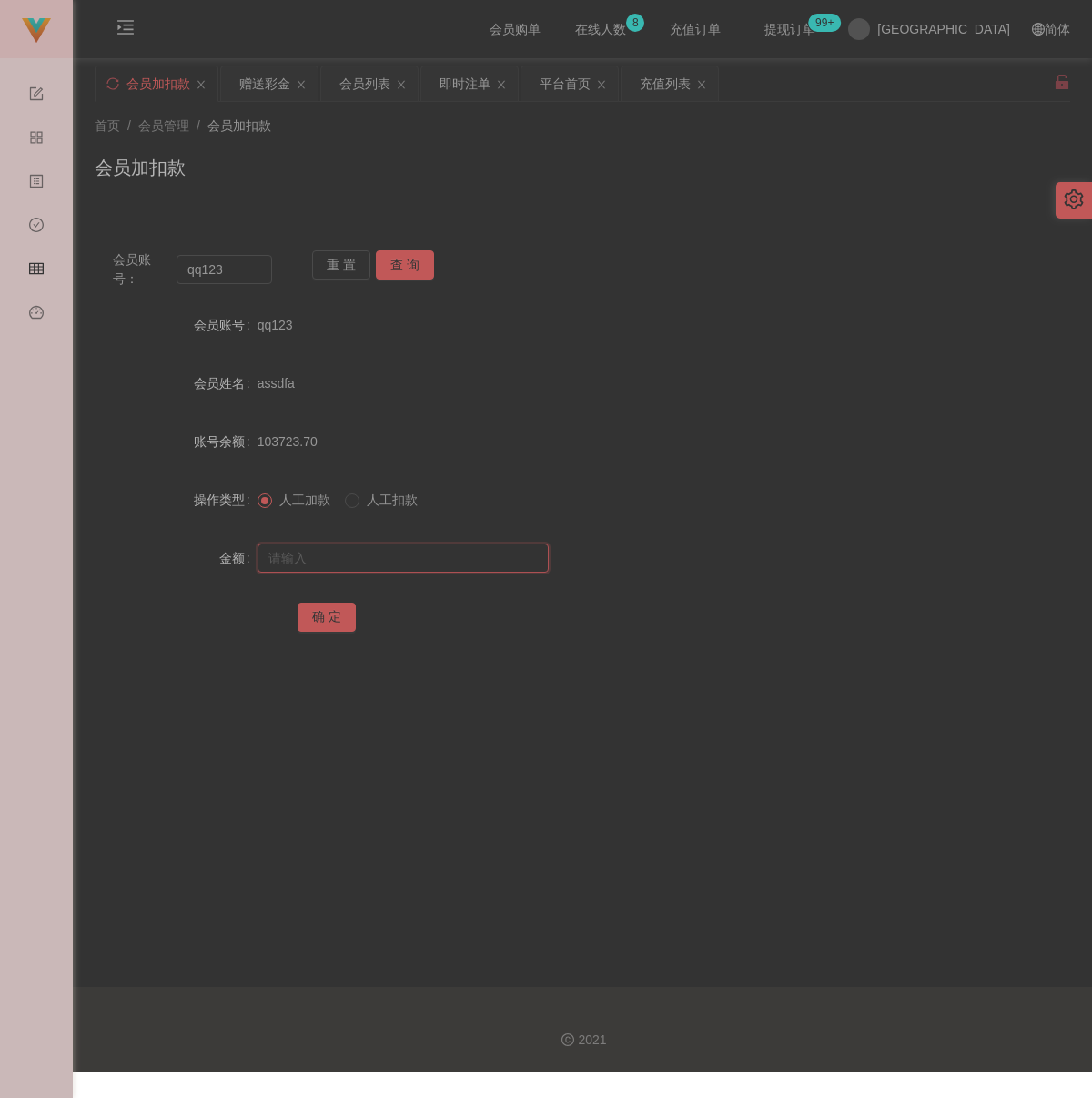
click at [470, 565] on input "text" at bounding box center [402, 558] width 291 height 29
paste input "100"
type input "100"
click at [325, 626] on button "确 定" at bounding box center [327, 618] width 58 height 29
click at [228, 276] on input "qq123" at bounding box center [224, 270] width 95 height 29
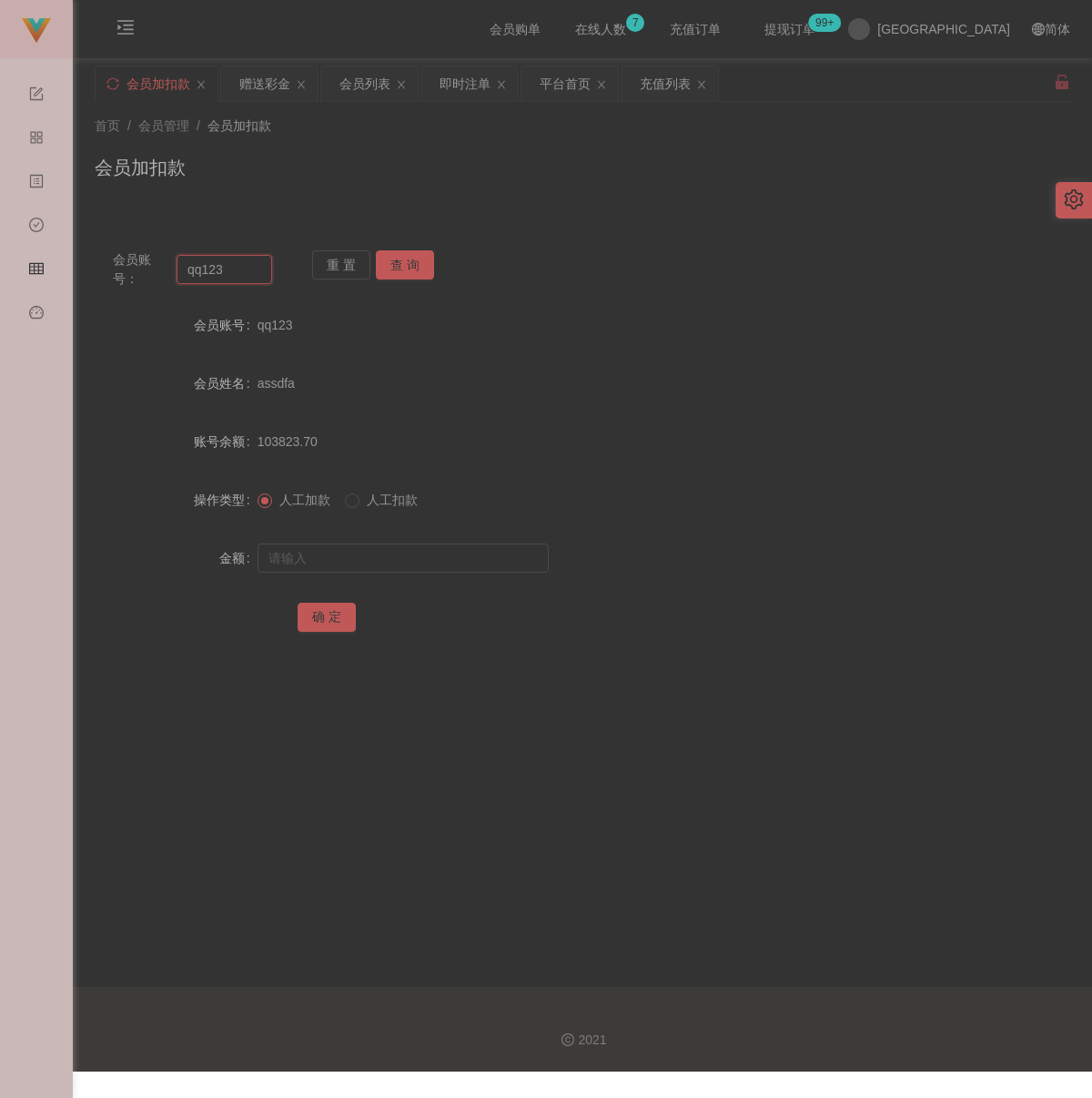
click at [228, 276] on input "qq123" at bounding box center [224, 270] width 95 height 29
paste input "[PERSON_NAME]"
type input "[PERSON_NAME]"
drag, startPoint x: 399, startPoint y: 255, endPoint x: 388, endPoint y: 284, distance: 31.0
click at [399, 255] on button "查 询" at bounding box center [405, 265] width 58 height 29
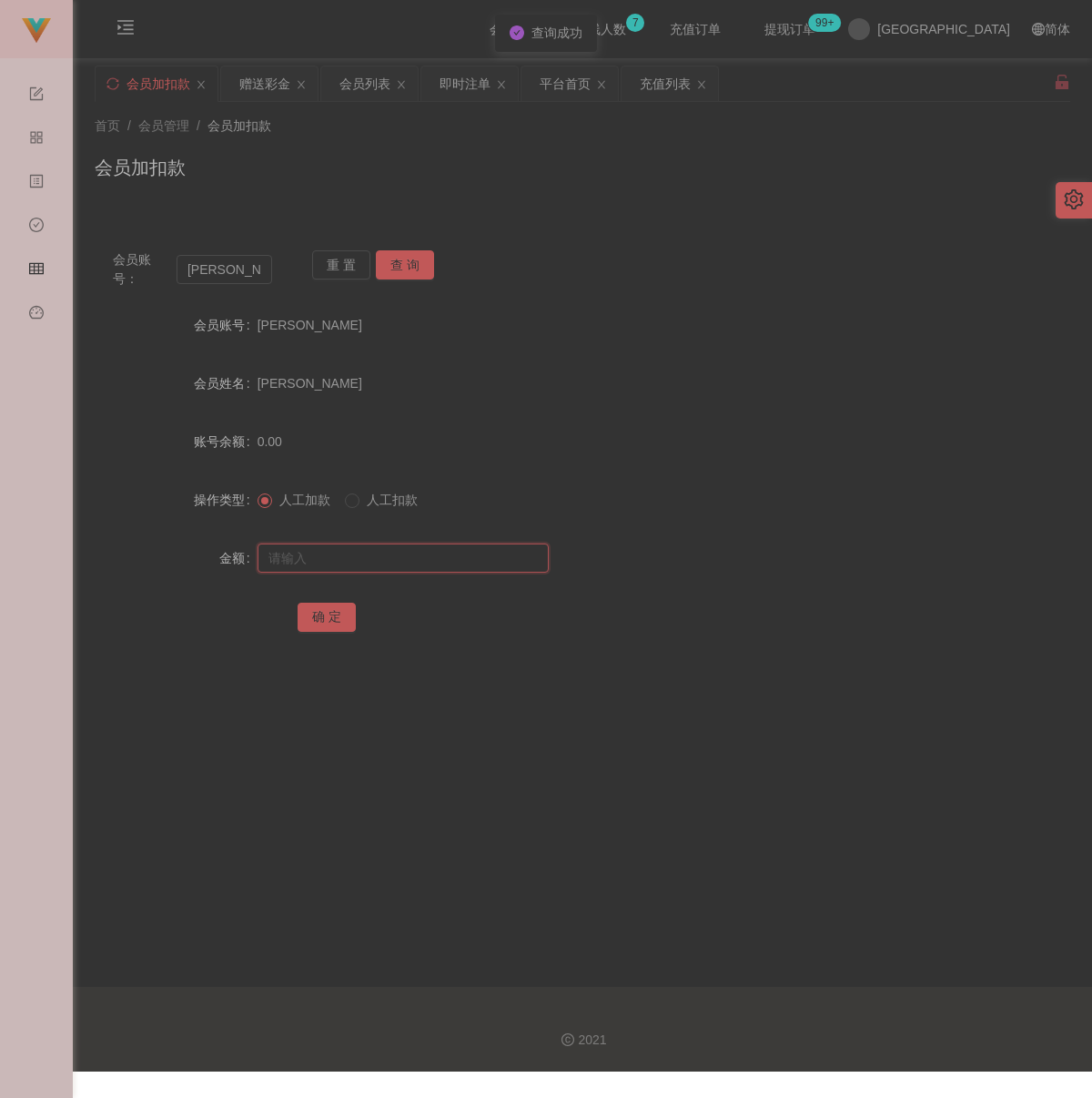
click at [356, 552] on input "text" at bounding box center [402, 558] width 291 height 29
click at [470, 562] on input "text" at bounding box center [402, 558] width 291 height 29
paste input "100"
type input "100"
click at [322, 621] on button "确 定" at bounding box center [327, 618] width 58 height 29
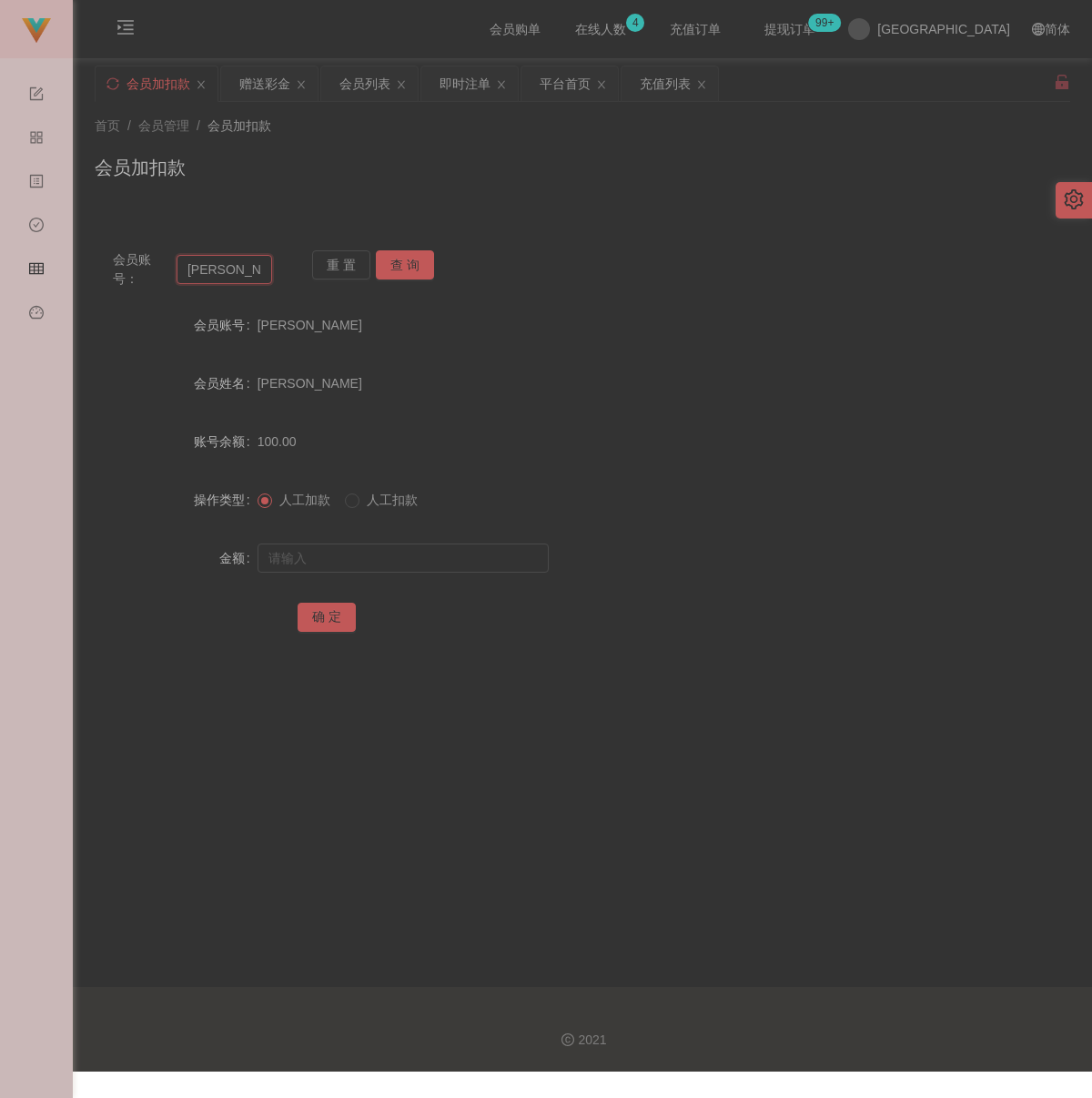
click at [244, 276] on input "[PERSON_NAME]" at bounding box center [224, 270] width 95 height 29
paste input "Eee110"
type input "Eee110"
click at [407, 260] on button "查 询" at bounding box center [405, 265] width 58 height 29
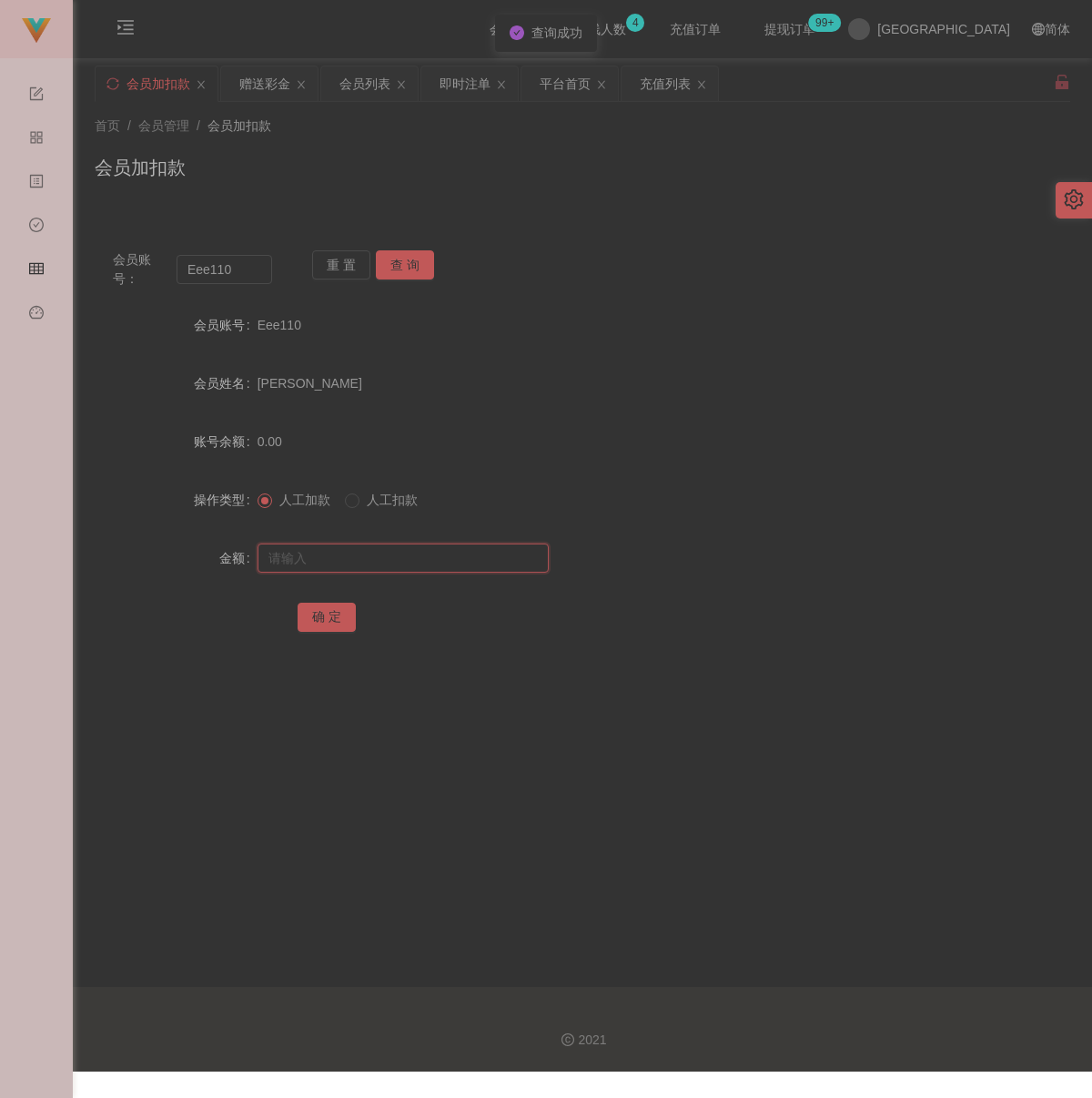
click at [394, 551] on input "text" at bounding box center [402, 558] width 291 height 29
click at [383, 563] on input "text" at bounding box center [402, 558] width 291 height 29
paste input "200"
type input "200"
drag, startPoint x: 325, startPoint y: 612, endPoint x: 342, endPoint y: 616, distance: 17.5
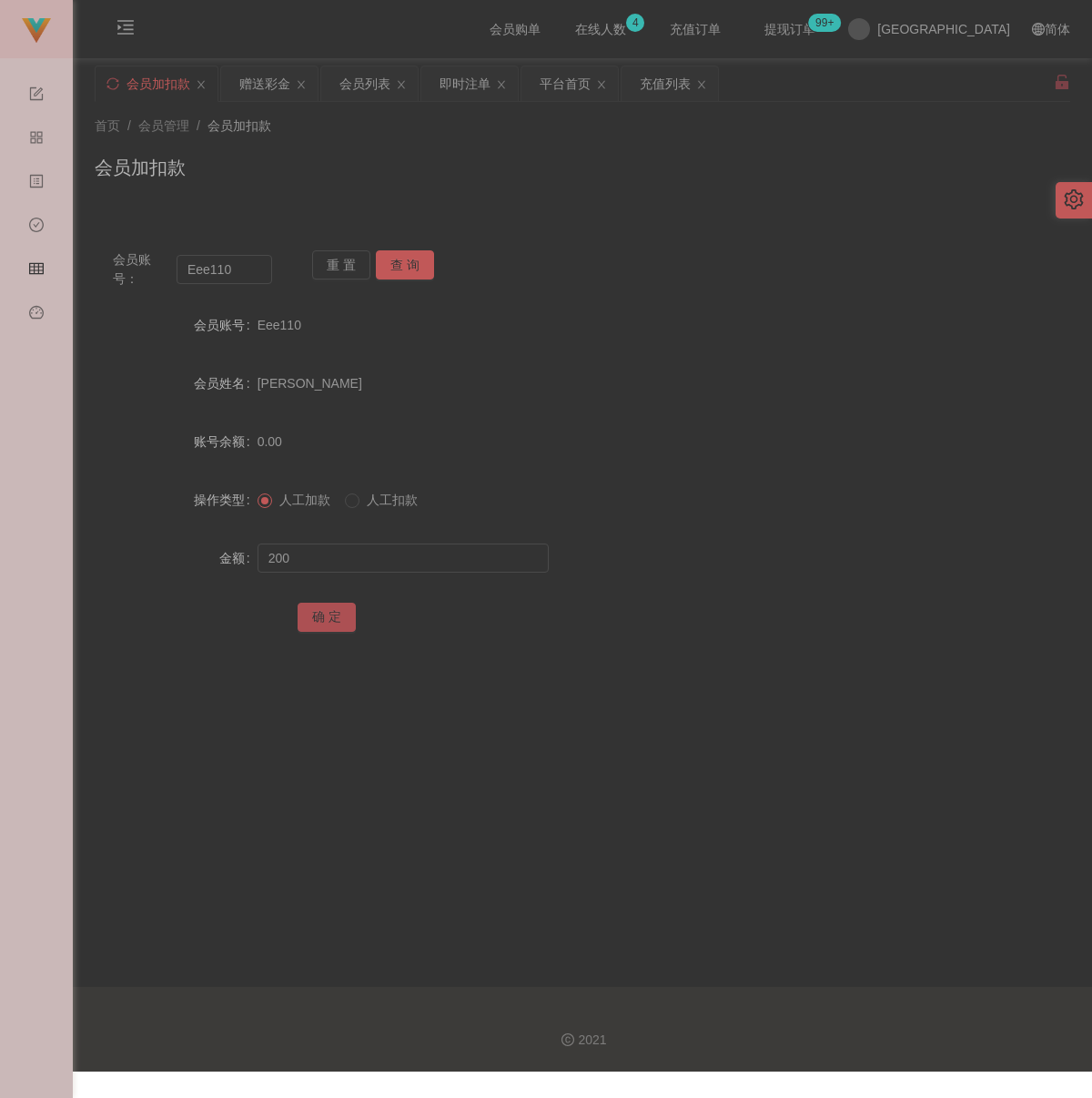
click at [325, 612] on button "确 定" at bounding box center [327, 618] width 58 height 29
click at [228, 273] on input "Eee110" at bounding box center [224, 270] width 95 height 29
paste input "333888"
type input "333888"
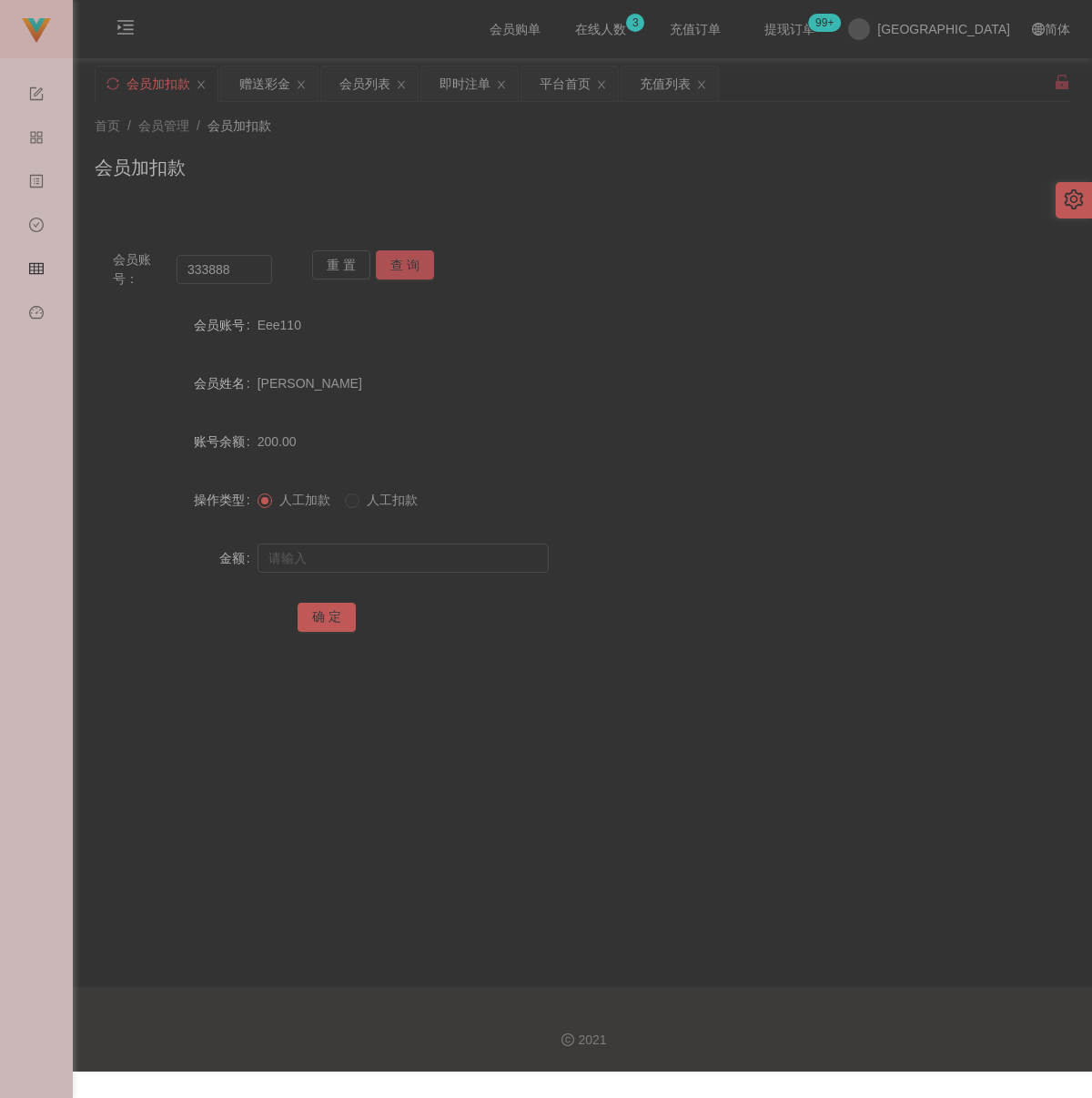
click at [396, 263] on button "查 询" at bounding box center [405, 265] width 58 height 29
click at [364, 561] on input "text" at bounding box center [402, 558] width 291 height 29
click at [418, 568] on input "text" at bounding box center [402, 558] width 291 height 29
paste input "100"
type input "100"
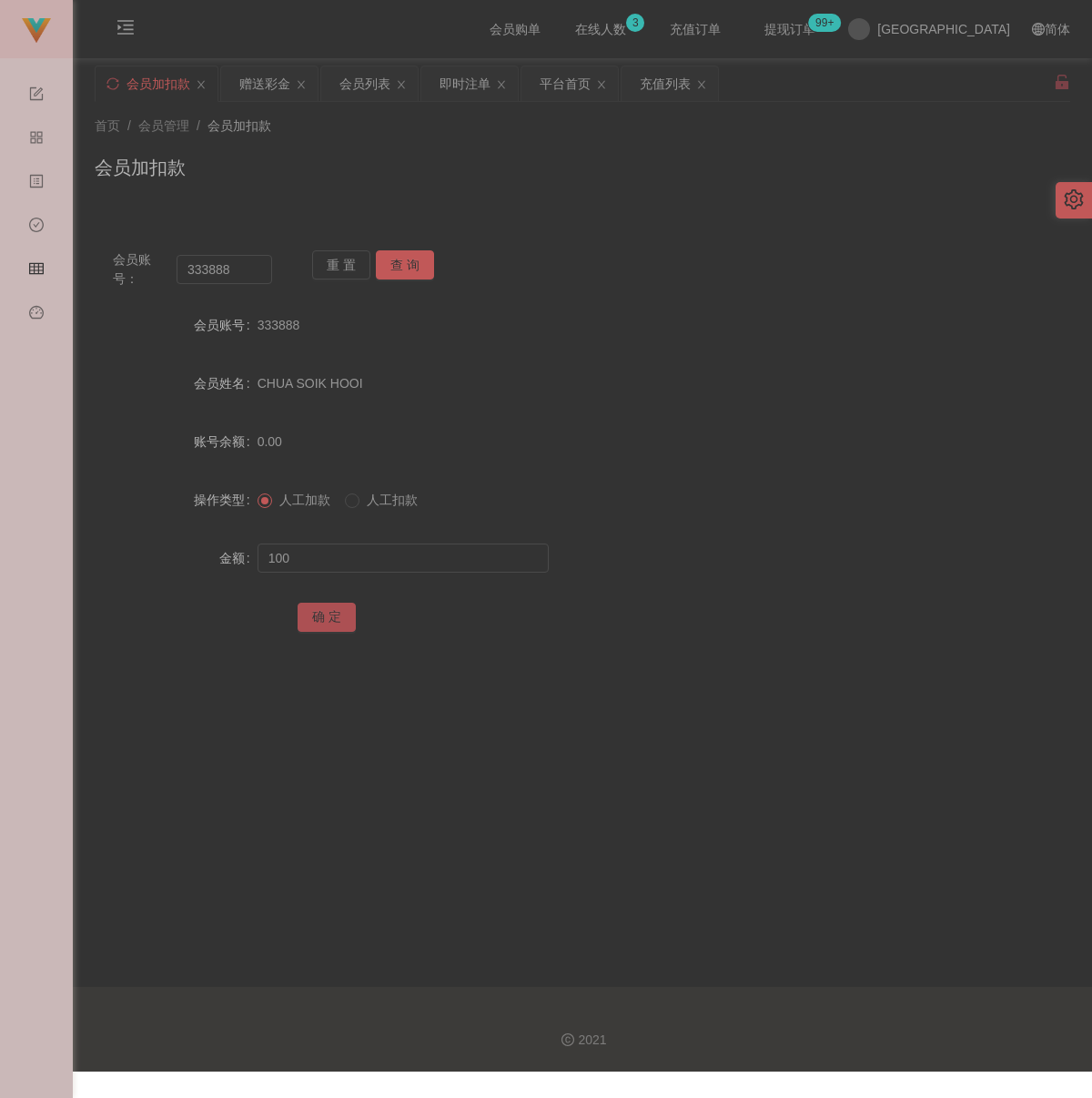
click at [320, 620] on button "确 定" at bounding box center [327, 618] width 58 height 29
click at [762, 191] on div "会员加扣款" at bounding box center [583, 174] width 976 height 42
click at [246, 268] on input "333888" at bounding box center [224, 270] width 95 height 29
paste input "Chailingp"
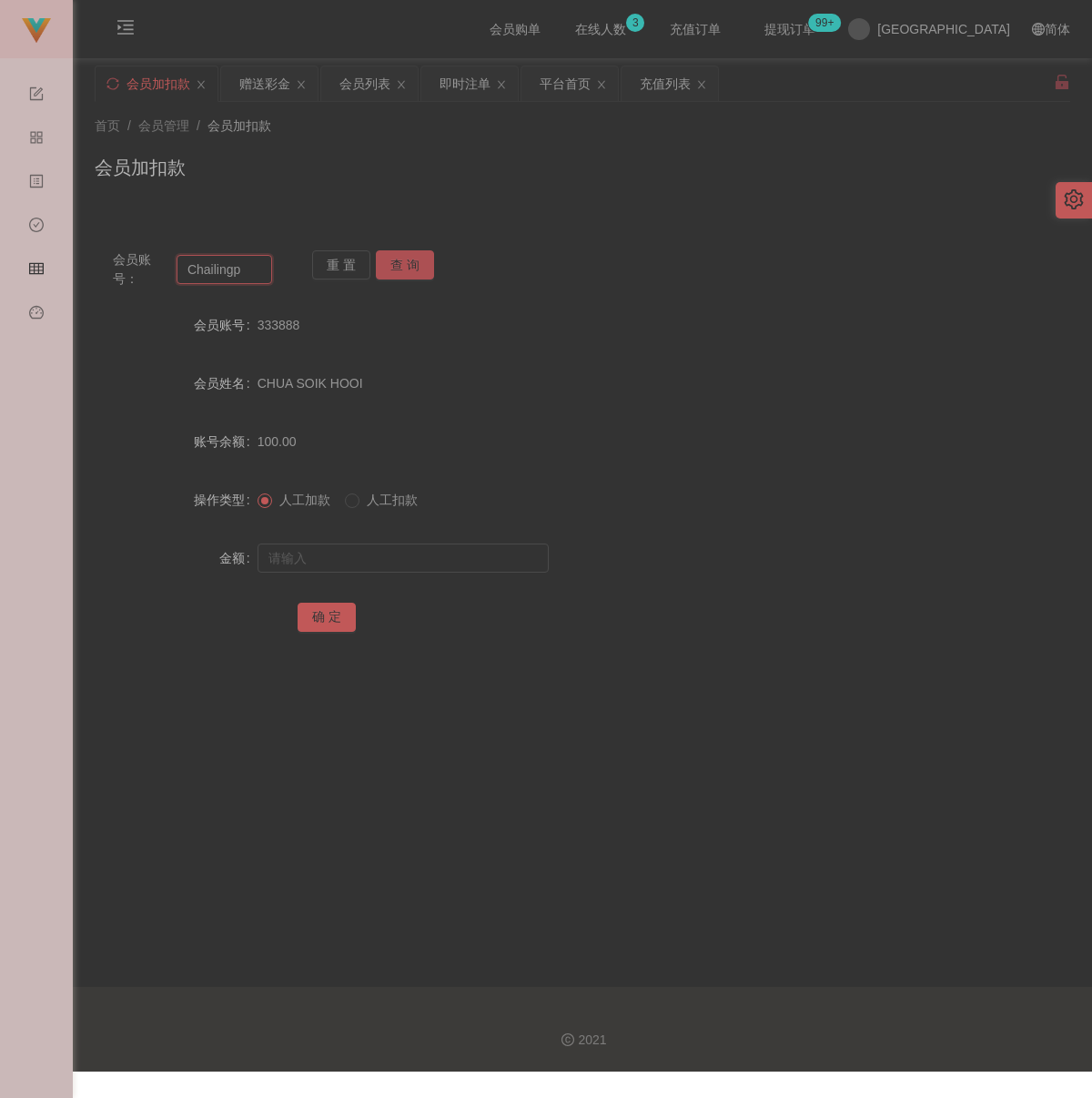
type input "Chailingp"
click at [405, 265] on button "查 询" at bounding box center [405, 265] width 58 height 29
click at [356, 552] on input "text" at bounding box center [402, 558] width 291 height 29
click at [437, 558] on input "text" at bounding box center [402, 558] width 291 height 29
paste input "30"
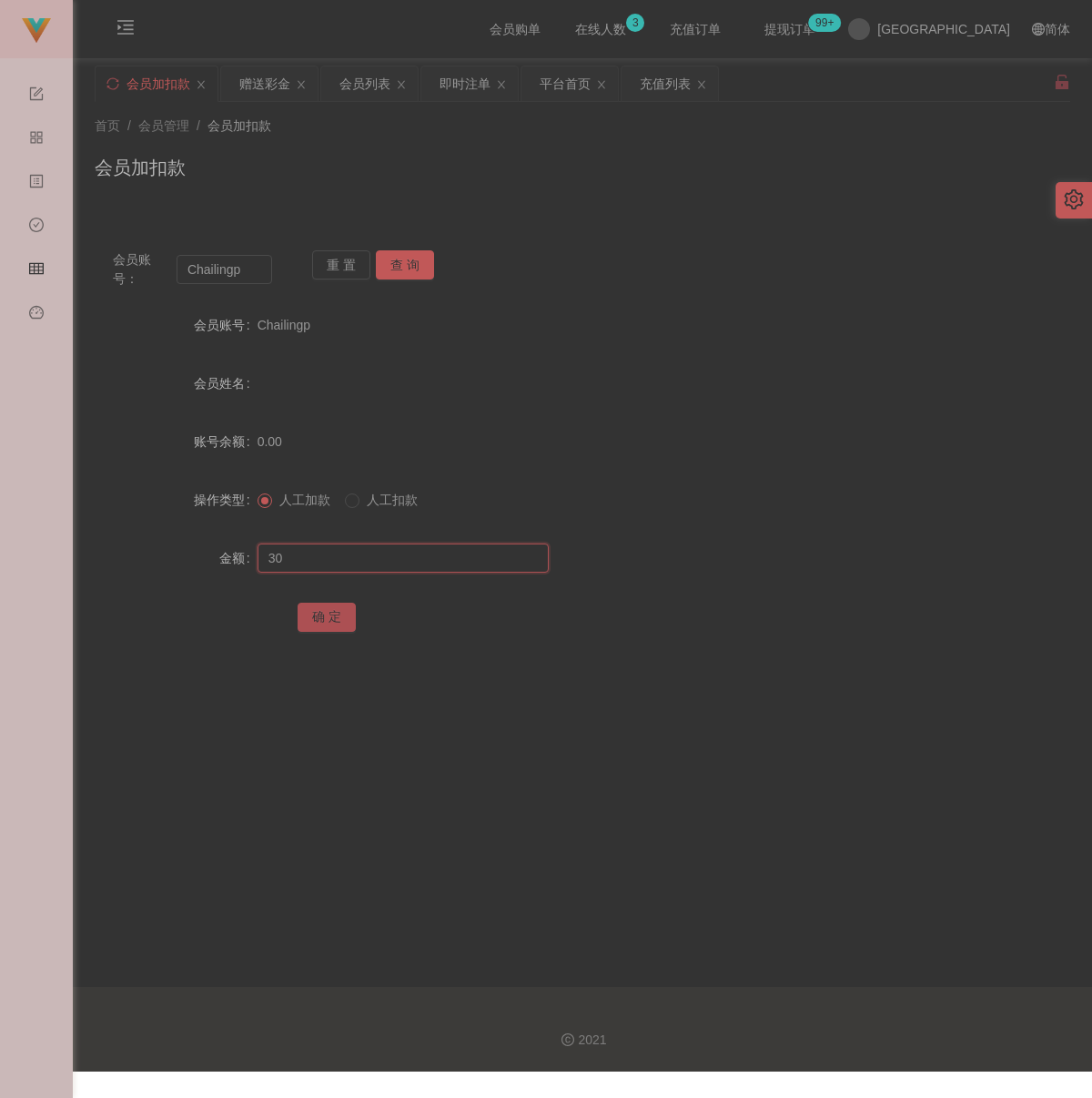
type input "30"
click at [331, 603] on button "确 定" at bounding box center [327, 618] width 58 height 29
click at [547, 168] on div "会员加扣款" at bounding box center [583, 174] width 976 height 42
click at [260, 270] on input "Chailingp" at bounding box center [224, 270] width 95 height 29
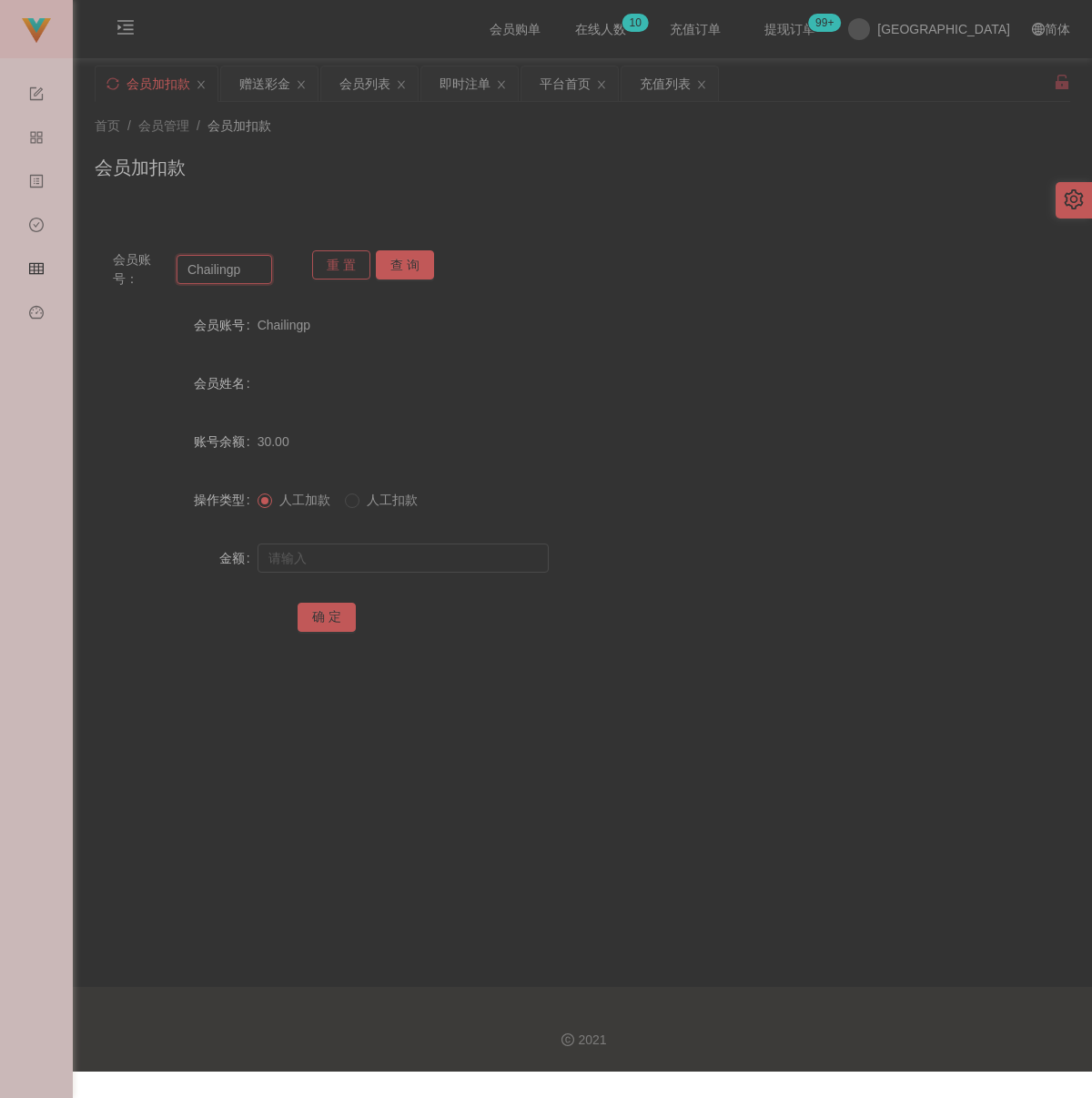
paste input "Mgaskm8"
type input "Mgaskm8"
click at [395, 255] on button "查 询" at bounding box center [405, 265] width 58 height 29
click at [401, 552] on input "text" at bounding box center [402, 558] width 291 height 29
click at [484, 555] on input "text" at bounding box center [402, 558] width 291 height 29
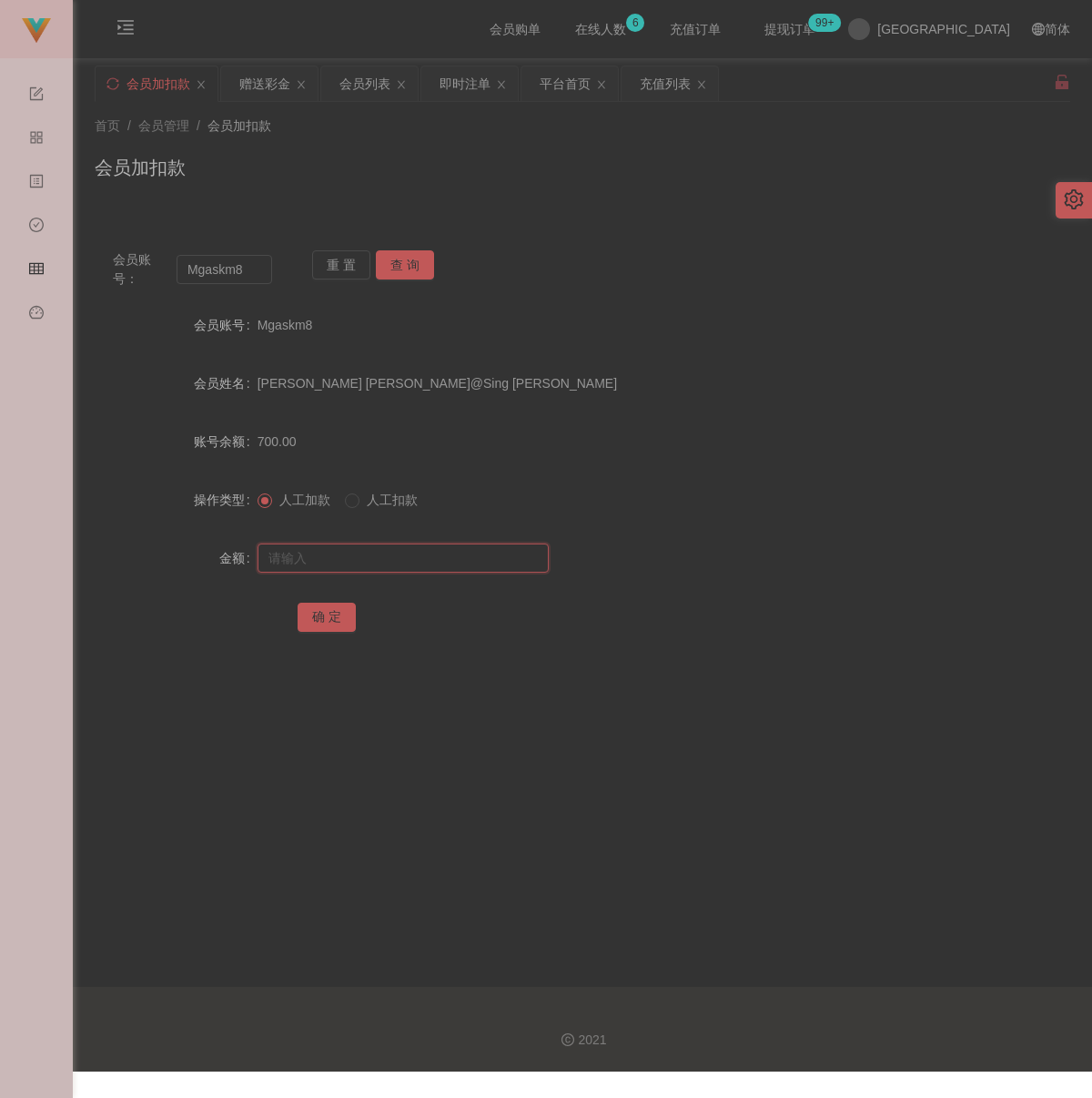
paste input "2000"
type input "2000"
click at [317, 624] on button "确 定" at bounding box center [327, 618] width 58 height 29
click at [610, 194] on div "会员加扣款" at bounding box center [583, 174] width 976 height 42
click at [249, 269] on input "Mgaskm8" at bounding box center [224, 270] width 95 height 29
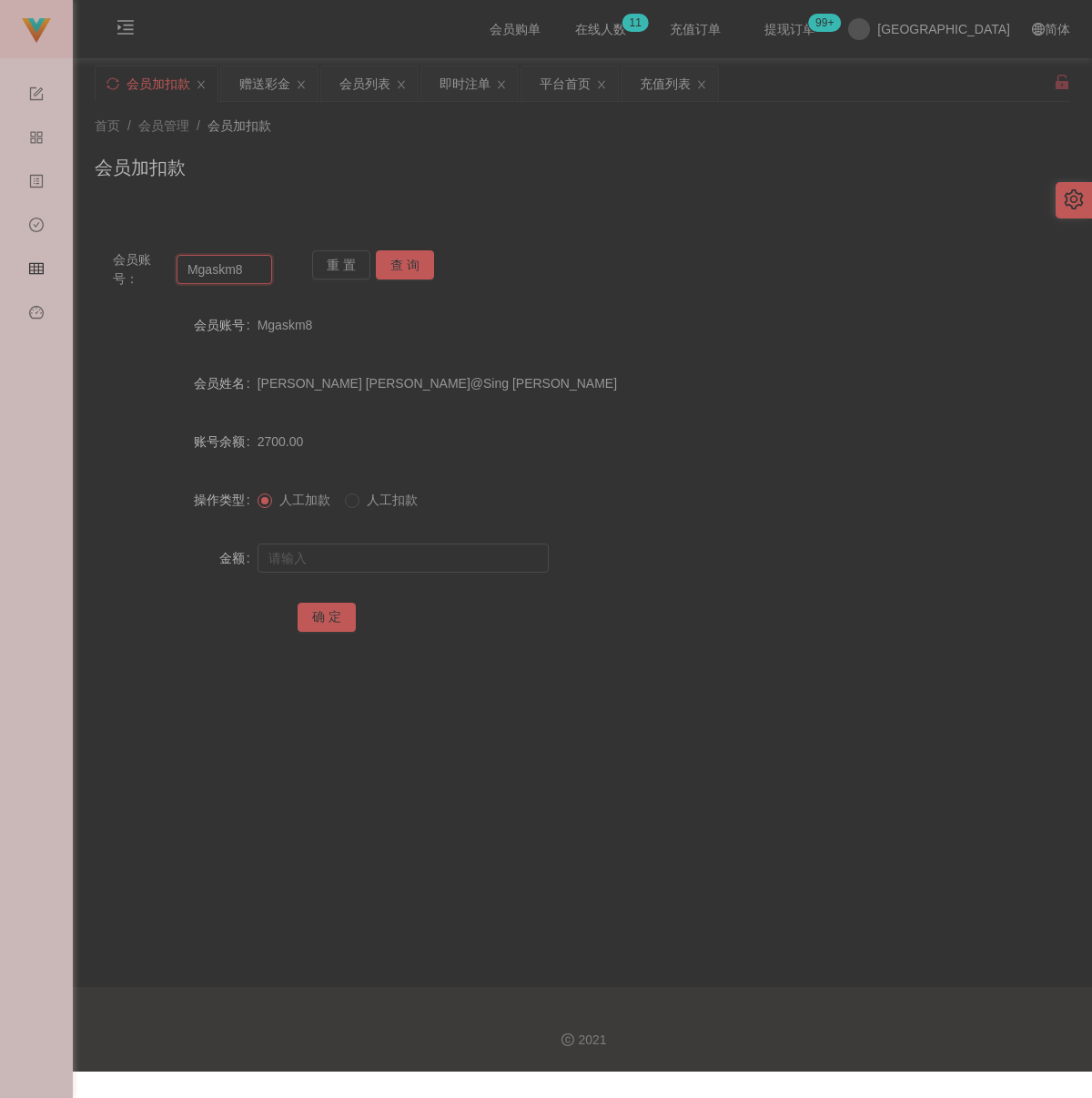
click at [249, 269] on input "Mgaskm8" at bounding box center [224, 270] width 95 height 29
paste input "UJX006"
type input "UJX006"
click at [418, 259] on button "查 询" at bounding box center [405, 265] width 58 height 29
click at [347, 566] on input "text" at bounding box center [402, 558] width 291 height 29
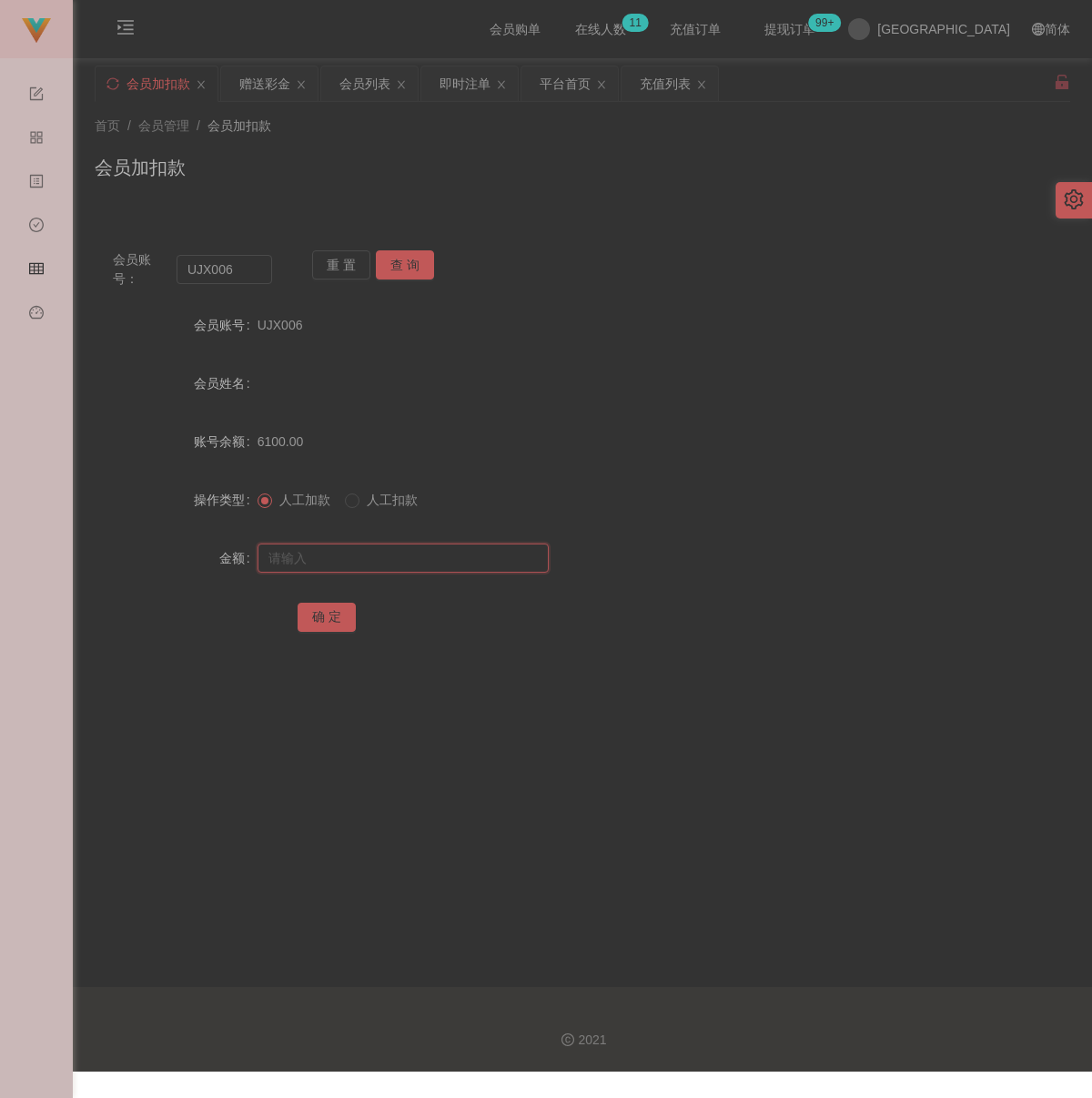
click at [503, 569] on input "text" at bounding box center [402, 558] width 291 height 29
paste input "2400"
type input "2400"
click at [314, 628] on button "确 定" at bounding box center [327, 618] width 58 height 29
